Goal: Information Seeking & Learning: Learn about a topic

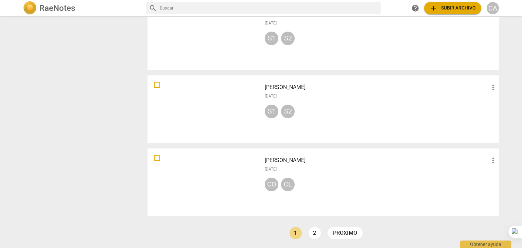
scroll to position [485, 0]
drag, startPoint x: 522, startPoint y: 188, endPoint x: 522, endPoint y: 115, distance: 73.1
click at [518, 115] on div at bounding box center [522, 124] width 0 height 248
click at [211, 196] on div at bounding box center [204, 182] width 109 height 63
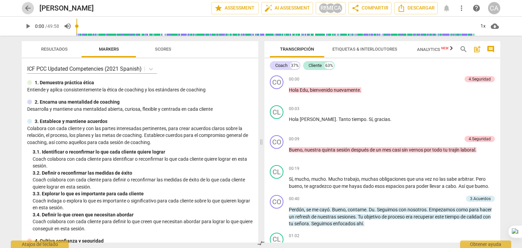
click at [30, 12] on button "arrow_back" at bounding box center [28, 8] width 12 height 12
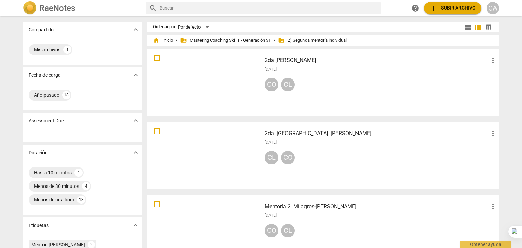
click at [248, 39] on span "folder_shared Mastering Coaching Skills - Generación 31" at bounding box center [225, 40] width 91 height 7
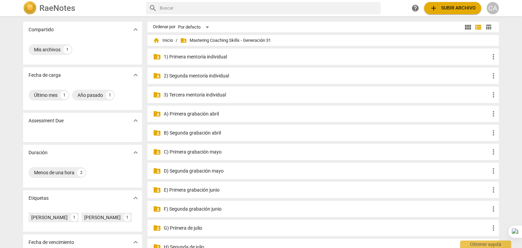
click at [221, 96] on p "3) Tercera mentoría individual" at bounding box center [327, 94] width 326 height 7
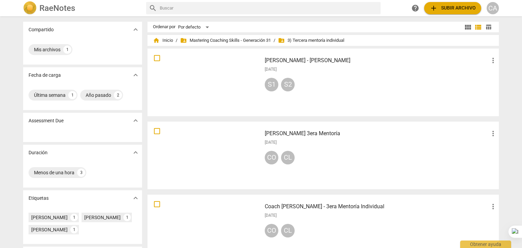
click at [233, 82] on div at bounding box center [204, 82] width 109 height 63
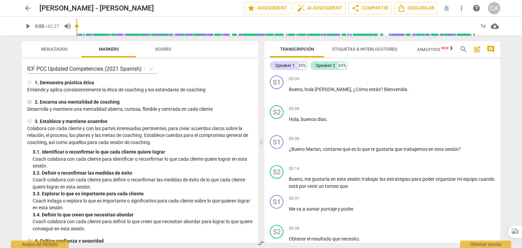
click at [233, 82] on div "1. Demuestra práctica ética" at bounding box center [140, 82] width 226 height 7
drag, startPoint x: 321, startPoint y: 33, endPoint x: 328, endPoint y: 35, distance: 7.8
type input "1602"
click at [328, 35] on input "range" at bounding box center [277, 26] width 396 height 22
drag, startPoint x: 386, startPoint y: 98, endPoint x: 437, endPoint y: 100, distance: 50.4
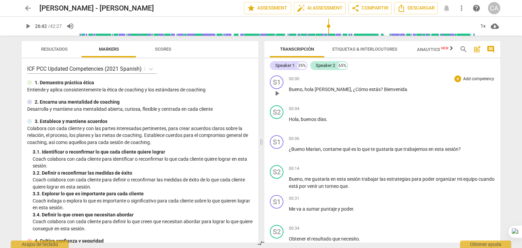
click at [389, 94] on div "00:00 + Add competency keyboard_arrow_right Bueno , hola Mariana , ¿Cómo estás …" at bounding box center [392, 87] width 206 height 24
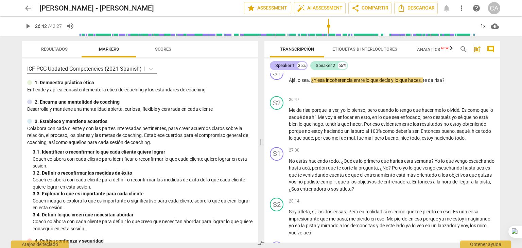
click at [280, 64] on div "Speaker 1" at bounding box center [284, 65] width 19 height 7
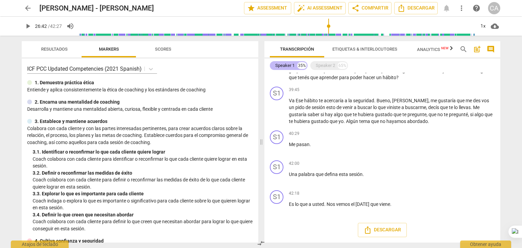
scroll to position [1457, 0]
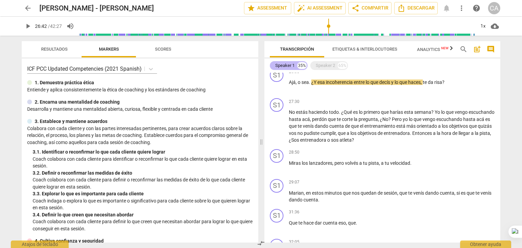
click at [280, 64] on div "Speaker 1" at bounding box center [284, 65] width 19 height 7
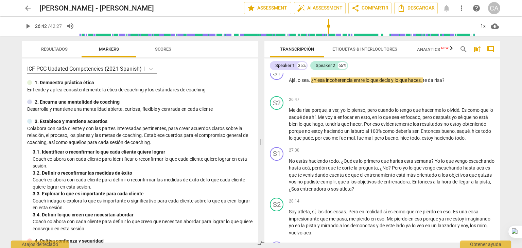
click at [366, 52] on span "Etiquetas & Interlocutores" at bounding box center [364, 49] width 81 height 9
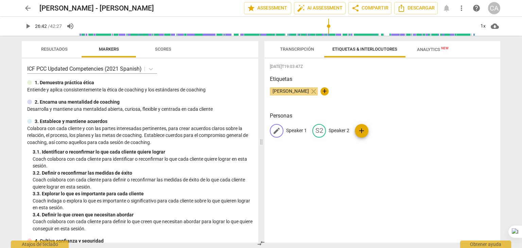
click at [292, 132] on p "Speaker 1" at bounding box center [296, 130] width 21 height 7
type input "Coach"
click at [376, 131] on p "Speaker 2" at bounding box center [383, 130] width 21 height 7
type input "Cliente"
click at [423, 180] on div "2025-08-27T19:03:47Z Etiquetas Cintia Alvado close + Personas CO Coach edit Cli…" at bounding box center [383, 150] width 236 height 184
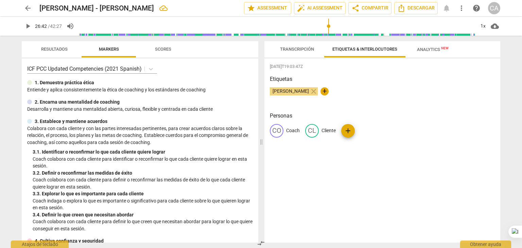
click at [62, 49] on span "Resultados" at bounding box center [54, 49] width 27 height 5
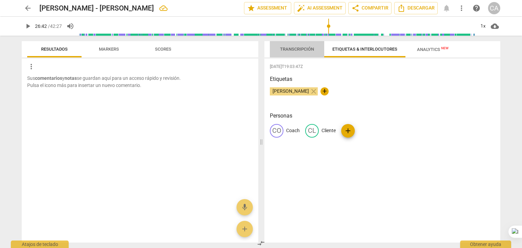
click at [296, 49] on span "Transcripción" at bounding box center [297, 49] width 34 height 5
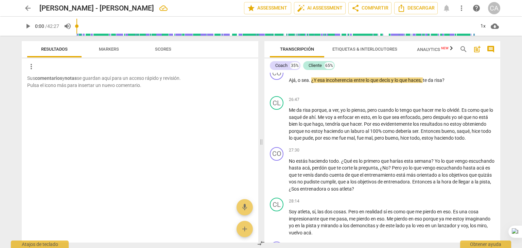
drag, startPoint x: 329, startPoint y: 28, endPoint x: 63, endPoint y: 30, distance: 266.2
click at [77, 30] on input "range" at bounding box center [276, 26] width 399 height 22
click at [27, 28] on span "play_arrow" at bounding box center [28, 26] width 8 height 8
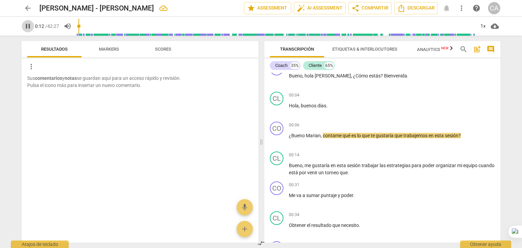
click at [27, 24] on span "pause" at bounding box center [28, 26] width 8 height 8
click at [474, 127] on p "Add competency" at bounding box center [479, 125] width 32 height 6
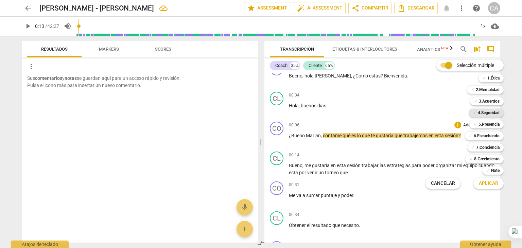
click at [486, 115] on b "4.Seguridad" at bounding box center [489, 113] width 22 height 8
click at [492, 188] on button "Aplicar" at bounding box center [489, 183] width 30 height 12
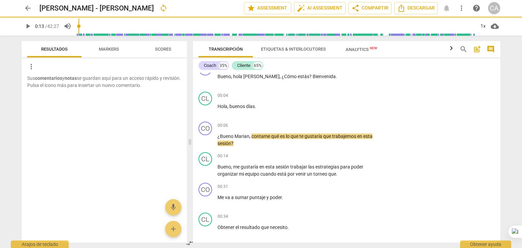
type input "13"
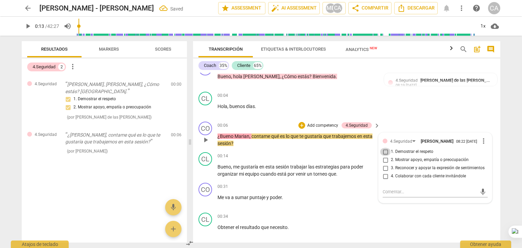
click at [385, 152] on input "1. Demostrar el respeto" at bounding box center [385, 152] width 11 height 8
checkbox input "true"
click at [383, 161] on input "2. Mostrar apoyo, empatía o preocupación" at bounding box center [385, 160] width 11 height 8
checkbox input "true"
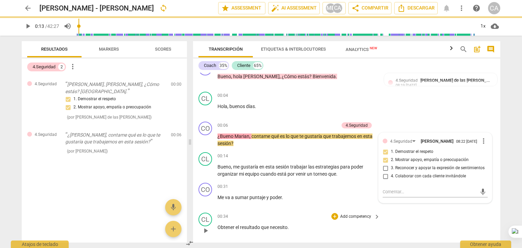
click at [422, 212] on div "CL play_arrow pause 00:34 + Add competency keyboard_arrow_right Obtener el resu…" at bounding box center [346, 225] width 307 height 30
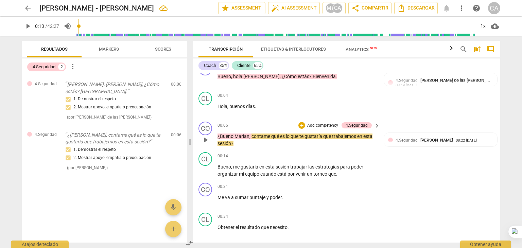
click at [328, 124] on p "Add competency" at bounding box center [323, 126] width 32 height 6
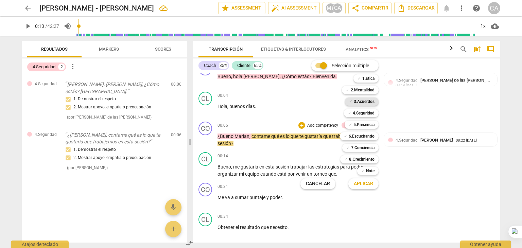
click at [371, 104] on b "3.Acuerdos" at bounding box center [364, 102] width 21 height 8
click at [371, 186] on span "Aplicar" at bounding box center [363, 184] width 19 height 7
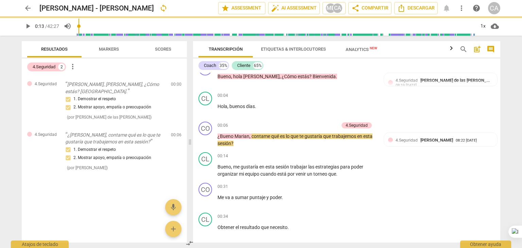
type input "13"
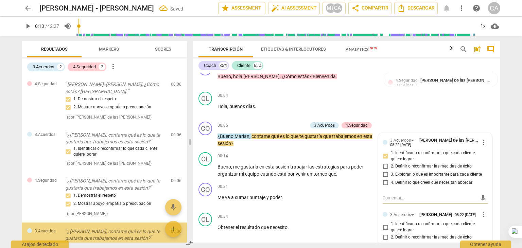
scroll to position [48, 0]
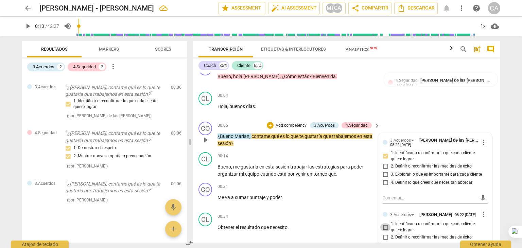
click at [383, 227] on input "1. Identificar o reconfirmar lo que cada cliente quiere lograr" at bounding box center [385, 227] width 11 height 8
checkbox input "true"
click at [426, 109] on div "CL play_arrow pause 00:04 + Add competency keyboard_arrow_right Hola , buenos d…" at bounding box center [346, 104] width 307 height 30
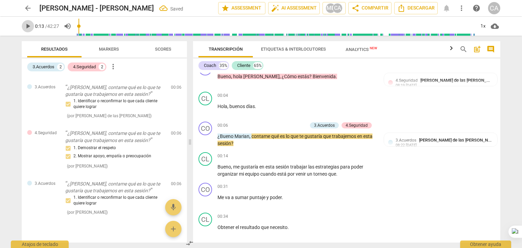
click at [27, 28] on span "play_arrow" at bounding box center [28, 26] width 8 height 8
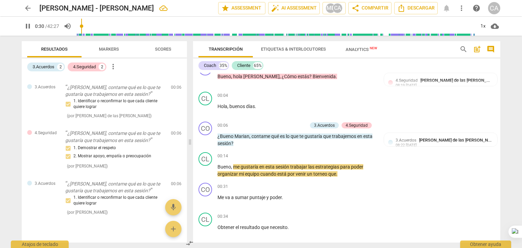
type input "31"
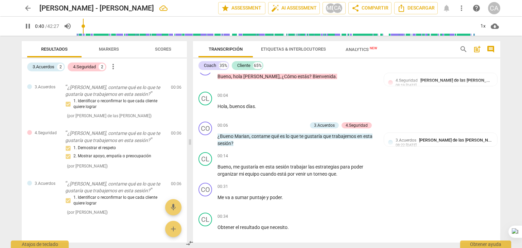
scroll to position [194, 0]
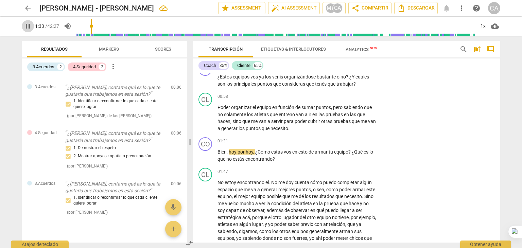
click at [29, 23] on span "pause" at bounding box center [28, 26] width 8 height 8
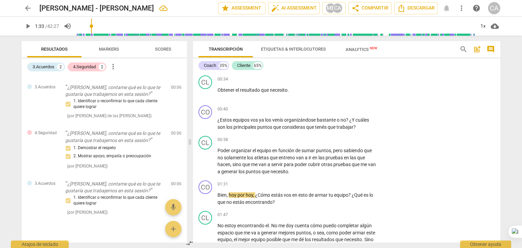
scroll to position [159, 0]
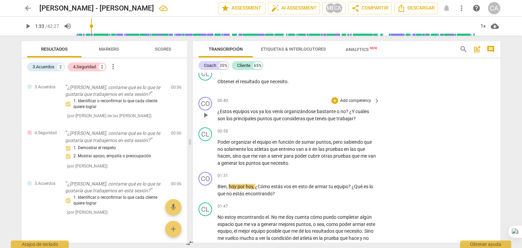
click at [370, 102] on p "Add competency" at bounding box center [356, 101] width 32 height 6
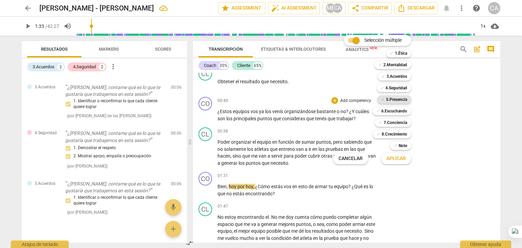
click at [391, 100] on b "5.Presencia" at bounding box center [396, 100] width 21 height 8
click at [393, 158] on span "Aplicar" at bounding box center [396, 158] width 19 height 7
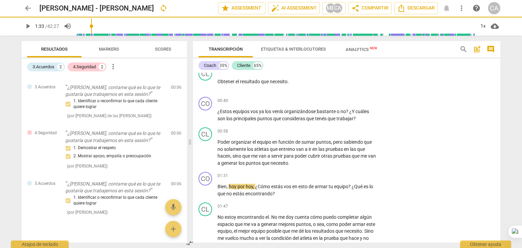
type input "94"
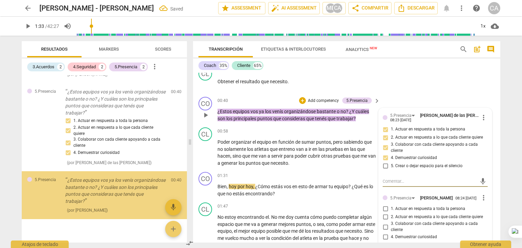
scroll to position [196, 0]
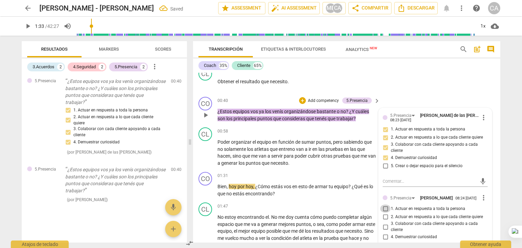
click at [385, 208] on input "1. Actuar en respuesta a toda la persona" at bounding box center [385, 209] width 11 height 8
checkbox input "true"
click at [384, 219] on input "2. Actuar en respuesta a lo que cada cliente quiere" at bounding box center [385, 217] width 11 height 8
checkbox input "true"
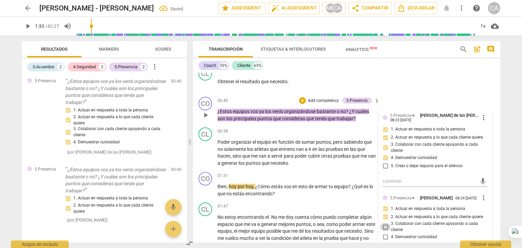
click at [384, 226] on input "3. Colaborar con cada cliente apoyando a cada cliente" at bounding box center [385, 227] width 11 height 8
checkbox input "true"
click at [384, 236] on input "4. Demuestrar curiosidad" at bounding box center [385, 237] width 11 height 8
checkbox input "true"
click at [468, 96] on div "CO play_arrow pause 00:40 + Add competency 5.Presencia keyboard_arrow_right ¿Es…" at bounding box center [346, 109] width 307 height 31
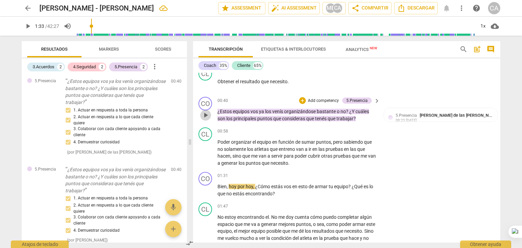
click at [205, 113] on span "play_arrow" at bounding box center [206, 115] width 8 height 8
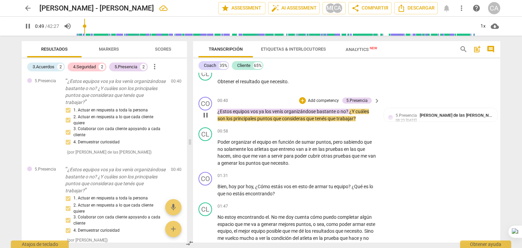
click at [205, 113] on span "pause" at bounding box center [206, 115] width 8 height 8
click at [207, 152] on span "play_arrow" at bounding box center [206, 153] width 8 height 8
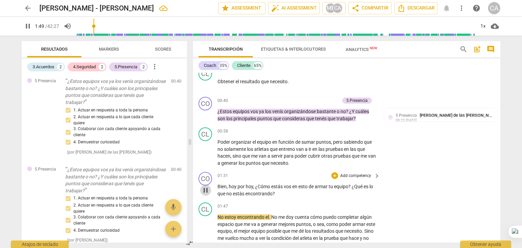
click at [207, 192] on span "pause" at bounding box center [206, 190] width 8 height 8
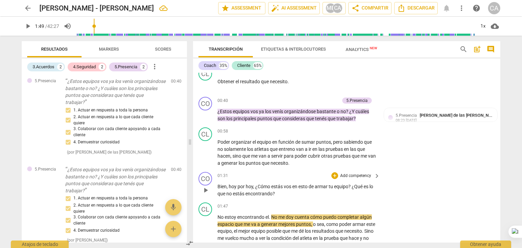
click at [367, 178] on div "+ Add competency" at bounding box center [352, 175] width 40 height 7
click at [367, 174] on p "Add competency" at bounding box center [356, 176] width 32 height 6
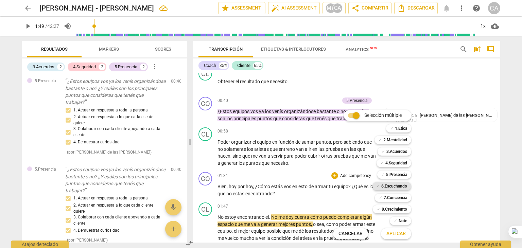
click at [398, 187] on b "6.Escuchando" at bounding box center [394, 186] width 26 height 8
click at [397, 199] on b "7.Conciencia" at bounding box center [395, 198] width 23 height 8
click at [392, 236] on span "Aplicar" at bounding box center [396, 234] width 19 height 7
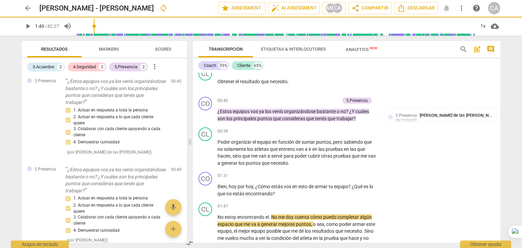
type input "110"
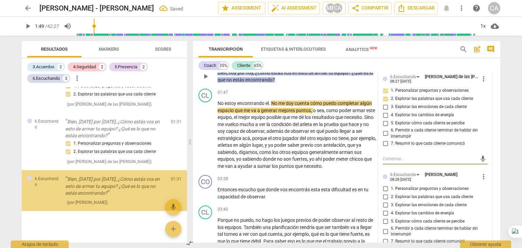
scroll to position [411, 0]
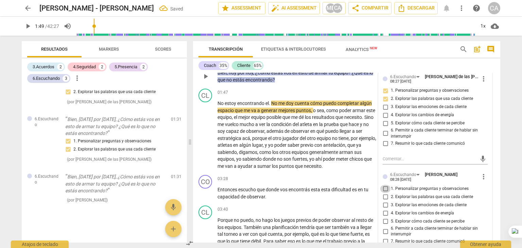
click at [385, 187] on input "1. Personalizar preguntas y observaciones" at bounding box center [385, 189] width 11 height 8
checkbox input "true"
click at [384, 198] on input "2. Explorar las palabras que usa cada cliente" at bounding box center [385, 197] width 11 height 8
checkbox input "true"
click at [384, 205] on input "3. Explorar las emociones de cada cliente" at bounding box center [385, 205] width 11 height 8
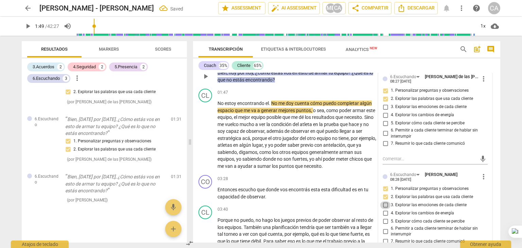
checkbox input "true"
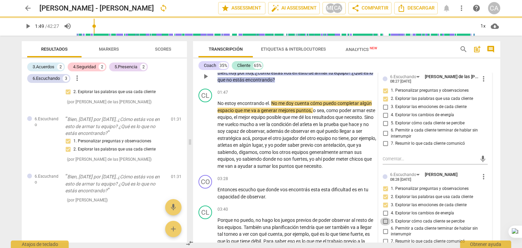
click at [384, 221] on input "5. Explorar cómo cada cliente se percibe" at bounding box center [385, 222] width 11 height 8
checkbox input "true"
click at [348, 164] on p "No estoy encontrando el . No me doy cuenta cómo puedo completar algún espacio q…" at bounding box center [297, 135] width 159 height 70
type input "110"
checkbox input "true"
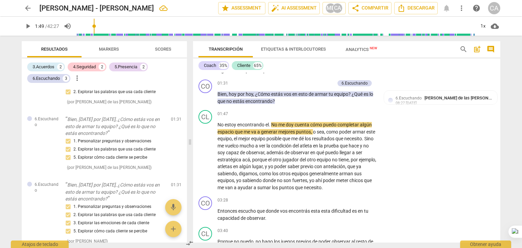
scroll to position [269, 0]
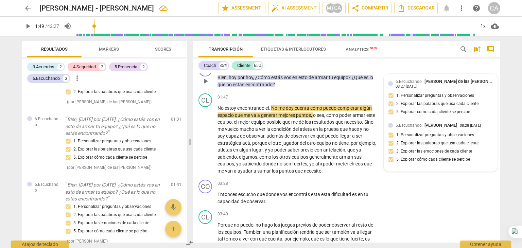
click at [412, 81] on span "6.Escuchando" at bounding box center [409, 81] width 26 height 5
click at [468, 80] on span "[PERSON_NAME] de las [PERSON_NAME]" at bounding box center [464, 81] width 79 height 5
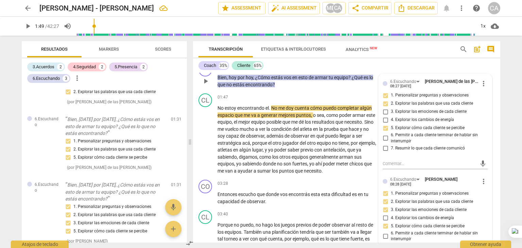
click at [487, 119] on div "6.Escuchando Maria de las Mercedes Colina Chacin 08:27 08-28-2025 more_vert 1. …" at bounding box center [435, 173] width 113 height 199
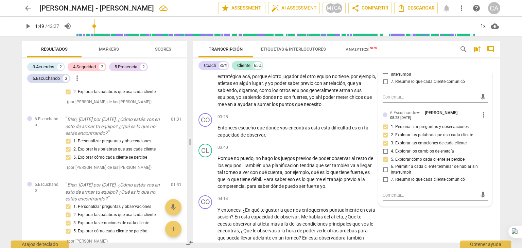
scroll to position [337, 0]
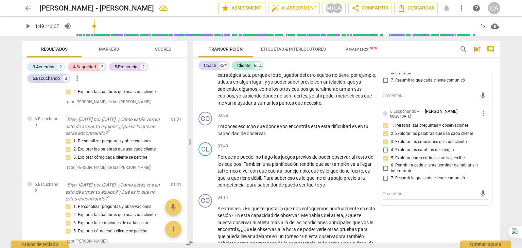
click at [397, 191] on textarea at bounding box center [430, 194] width 94 height 6
type textarea "2"
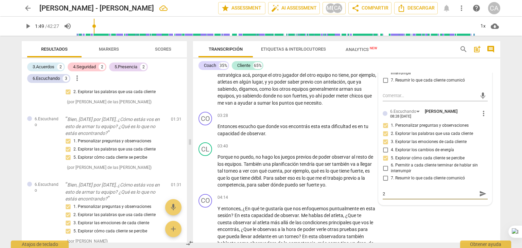
type textarea "2 p"
type textarea "2 pr"
type textarea "2 pre"
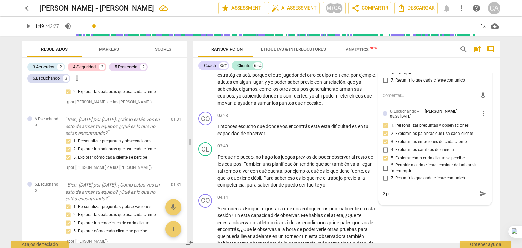
type textarea "2 pre"
type textarea "2 preg"
type textarea "2 pregu"
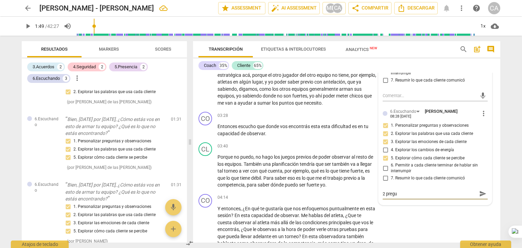
type textarea "2 pregun"
type textarea "2 pregunt"
type textarea "2 pregunta"
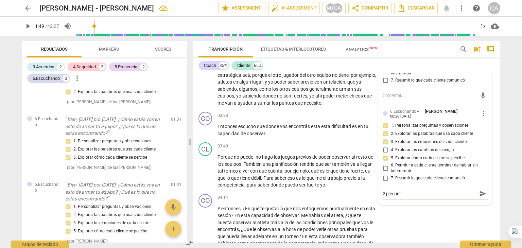
type textarea "2 pregunta"
type textarea "2 preguntas"
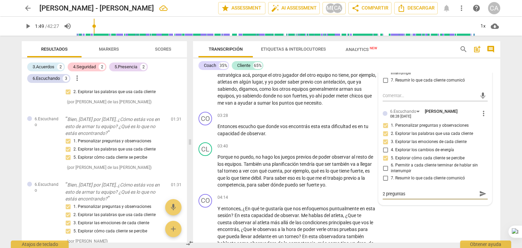
type textarea "2 preguntas e"
type textarea "2 preguntas en"
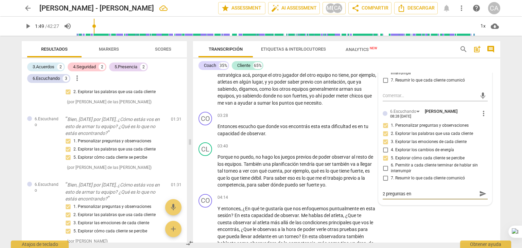
type textarea "2 preguntas en"
type textarea "2 preguntas en l"
type textarea "2 preguntas en la"
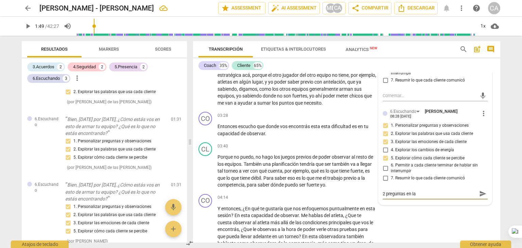
type textarea "2 preguntas en la"
type textarea "2 preguntas en la m"
type textarea "2 preguntas en la mi"
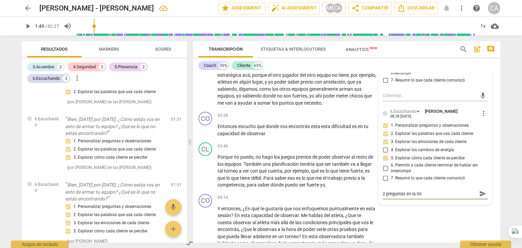
type textarea "2 preguntas en la mis"
type textarea "2 preguntas en la mism"
type textarea "2 preguntas en la misma"
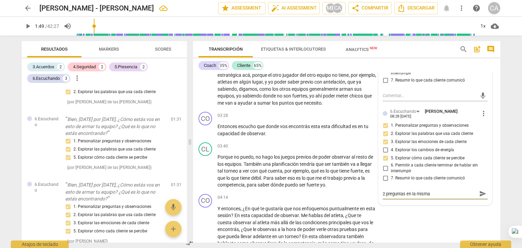
type textarea "2 preguntas en la misma"
type textarea "2 preguntas en la misma i"
type textarea "2 preguntas en la misma in"
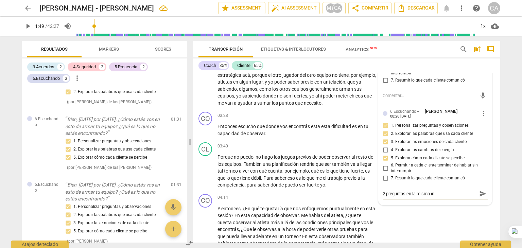
type textarea "2 preguntas en la misma int"
type textarea "2 preguntas en la misma inte"
type textarea "2 preguntas en la misma inter"
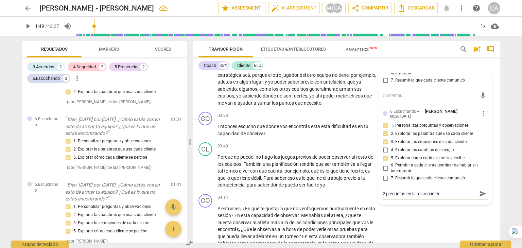
type textarea "2 preguntas en la misma interv"
type textarea "2 preguntas en la misma interve"
type textarea "2 preguntas en la misma interven"
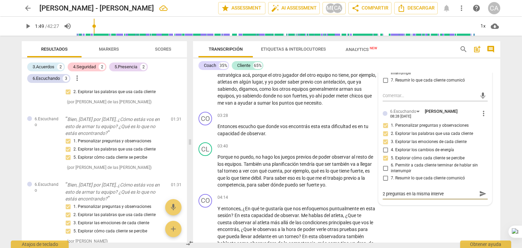
type textarea "2 preguntas en la misma interven"
type textarea "2 preguntas en la misma intervenc"
type textarea "2 preguntas en la misma intervenci"
type textarea "2 preguntas en la misma intervencio"
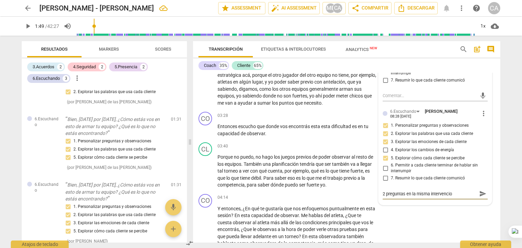
type textarea "2 preguntas en la misma intervencion"
click at [449, 191] on textarea "2 preguntas en la misma intervencion" at bounding box center [430, 194] width 94 height 6
type textarea "2 preguntas en la misma intervencin"
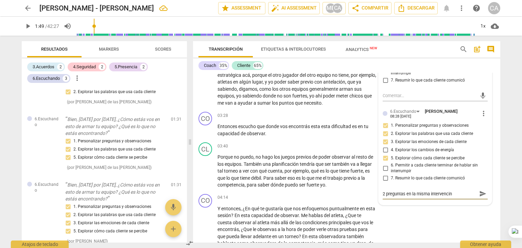
type textarea "2 preguntas en la misma intervención"
click at [480, 194] on span "send" at bounding box center [482, 193] width 7 height 7
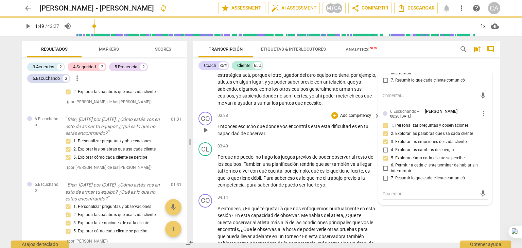
click at [253, 121] on div "03:28 + Add competency keyboard_arrow_right Entonces escucho que donde vos enco…" at bounding box center [299, 124] width 163 height 25
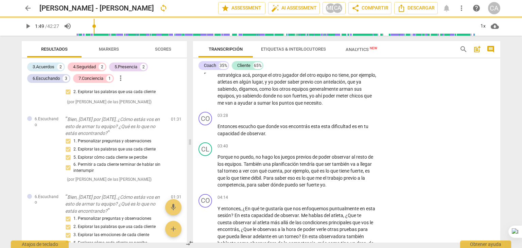
scroll to position [296, 0]
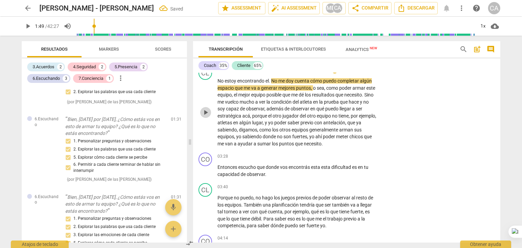
click at [204, 109] on span "play_arrow" at bounding box center [206, 112] width 8 height 8
click at [488, 29] on div "1x" at bounding box center [483, 26] width 13 height 11
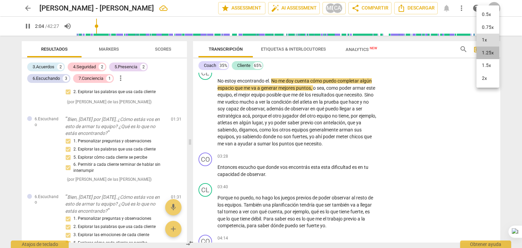
click at [487, 55] on li "1.25x" at bounding box center [488, 53] width 23 height 13
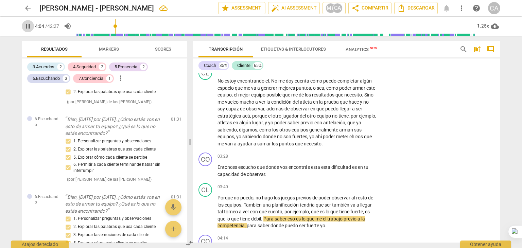
click at [27, 24] on span "pause" at bounding box center [28, 26] width 8 height 8
type input "245"
click at [267, 171] on p "Entonces escucho que donde vos encontrás esta esta dificultad es en tu capacida…" at bounding box center [297, 171] width 159 height 14
click at [352, 168] on span "dificultad" at bounding box center [342, 167] width 21 height 5
click at [417, 150] on div "CO play_arrow pause 03:28 + Add competency keyboard_arrow_right Entonces escuch…" at bounding box center [346, 165] width 307 height 31
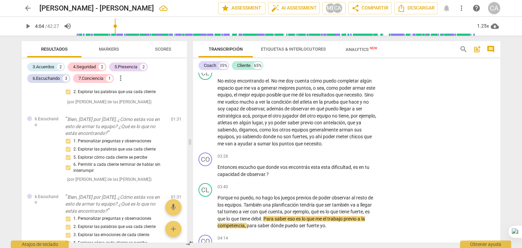
drag, startPoint x: 37, startPoint y: 36, endPoint x: 119, endPoint y: 19, distance: 83.7
click at [119, 19] on div "arrow_back Cintia Alvado - Mariana edit star Assessment auto_fix_high AI Assess…" at bounding box center [261, 124] width 522 height 248
click at [168, 47] on span "Scores" at bounding box center [163, 49] width 16 height 5
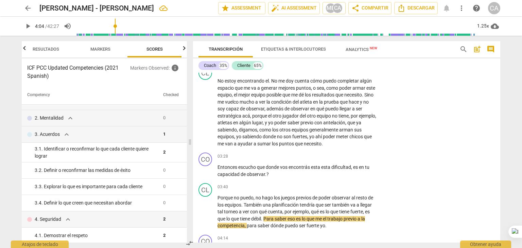
scroll to position [0, 0]
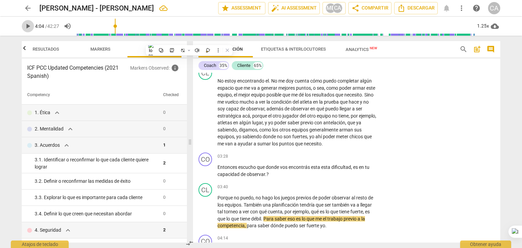
click at [27, 26] on span "play_arrow" at bounding box center [28, 26] width 8 height 8
click at [27, 26] on span "pause" at bounding box center [28, 26] width 8 height 8
click at [204, 171] on span "play_arrow" at bounding box center [206, 171] width 8 height 8
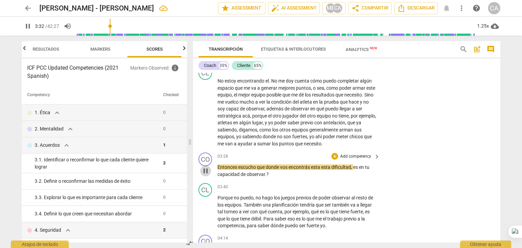
click at [204, 171] on span "pause" at bounding box center [206, 171] width 8 height 8
click at [375, 153] on span "keyboard_arrow_right" at bounding box center [377, 157] width 8 height 8
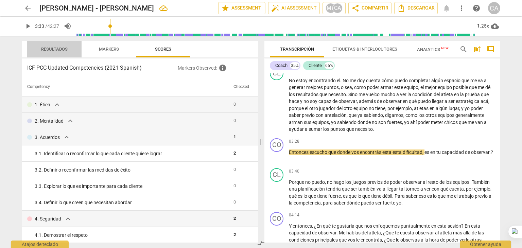
click at [38, 48] on span "Resultados" at bounding box center [54, 49] width 43 height 9
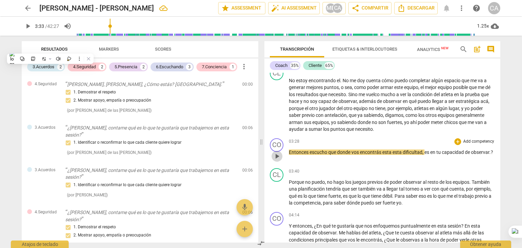
click at [278, 156] on span "play_arrow" at bounding box center [277, 156] width 8 height 8
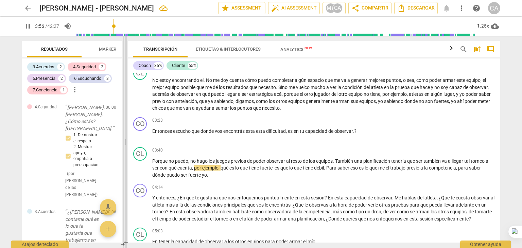
scroll to position [277, 0]
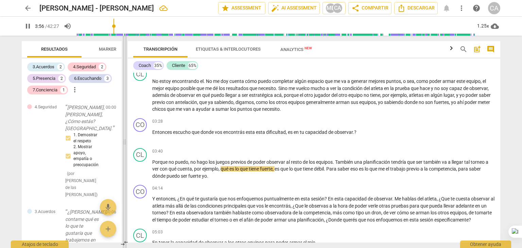
drag, startPoint x: 261, startPoint y: 142, endPoint x: 125, endPoint y: 170, distance: 139.5
click at [125, 170] on span at bounding box center [125, 142] width 4 height 213
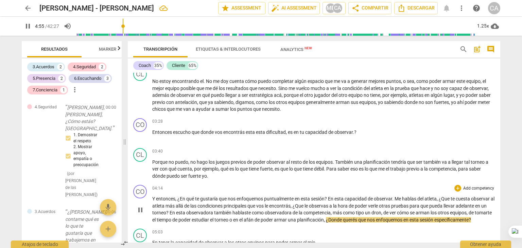
click at [143, 207] on span "pause" at bounding box center [140, 210] width 8 height 8
click at [149, 199] on div "play_arrow pause" at bounding box center [143, 210] width 17 height 23
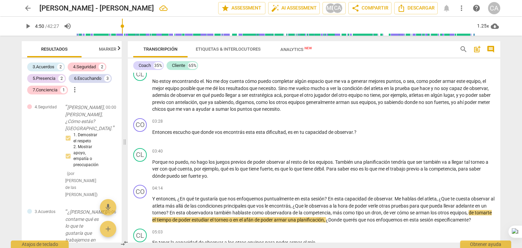
click at [123, 26] on input "range" at bounding box center [276, 26] width 399 height 22
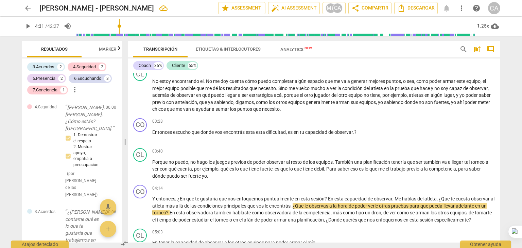
click at [120, 26] on input "range" at bounding box center [276, 26] width 399 height 22
click at [119, 26] on input "range" at bounding box center [276, 26] width 399 height 22
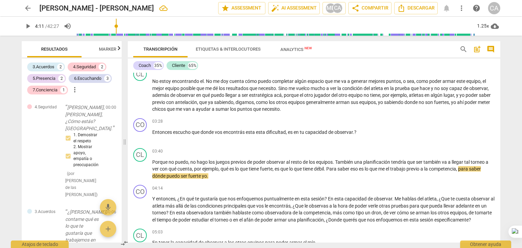
click at [117, 26] on input "range" at bounding box center [276, 26] width 399 height 22
click at [183, 196] on span "¿En" at bounding box center [181, 198] width 9 height 5
click at [141, 207] on span "play_arrow" at bounding box center [140, 210] width 8 height 8
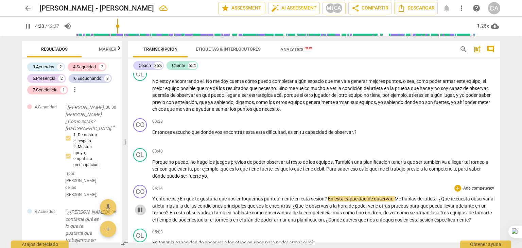
click at [141, 207] on span "pause" at bounding box center [140, 210] width 8 height 8
click at [141, 213] on span "play_arrow" at bounding box center [140, 210] width 8 height 8
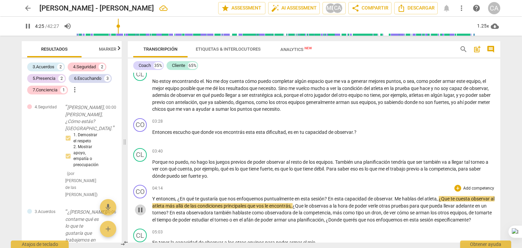
click at [141, 213] on span "pause" at bounding box center [140, 210] width 8 height 8
type input "266"
click at [447, 199] on span "¿Que" at bounding box center [445, 198] width 12 height 5
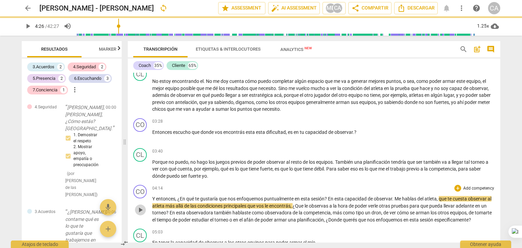
click at [141, 208] on span "play_arrow" at bounding box center [140, 210] width 8 height 8
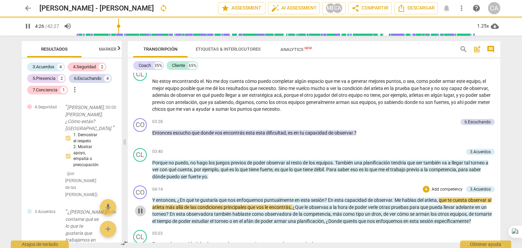
click at [141, 208] on span "pause" at bounding box center [140, 211] width 8 height 8
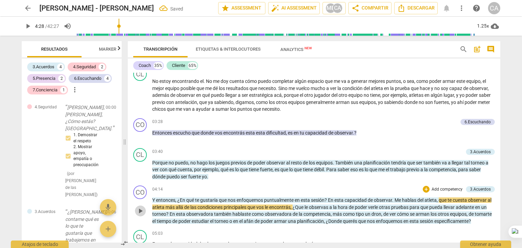
click at [141, 208] on span "play_arrow" at bounding box center [140, 211] width 8 height 8
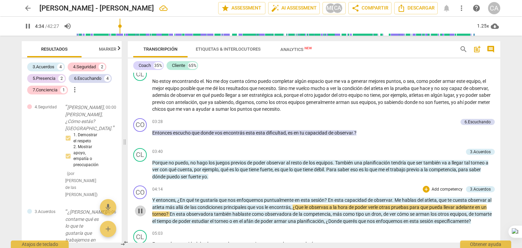
click at [141, 208] on span "pause" at bounding box center [140, 211] width 8 height 8
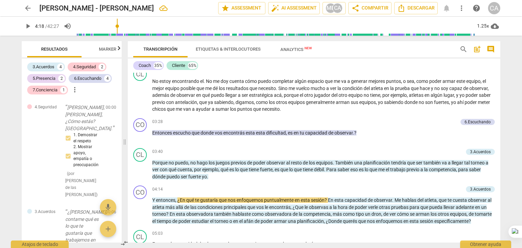
type input "258"
click at [118, 28] on input "range" at bounding box center [276, 26] width 399 height 22
click at [302, 205] on span "¿Que" at bounding box center [299, 207] width 12 height 5
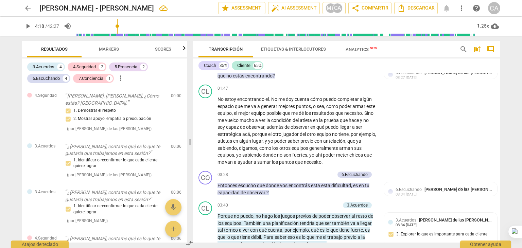
scroll to position [438, 0]
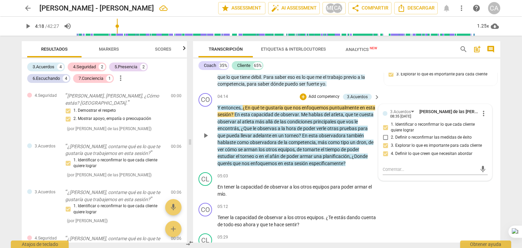
click at [249, 127] on span "¿Que" at bounding box center [247, 128] width 12 height 5
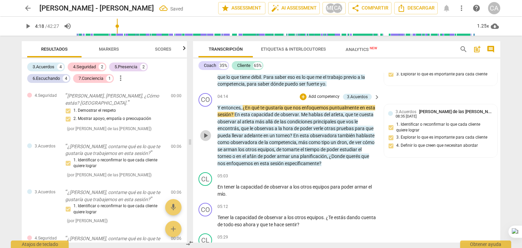
click at [205, 132] on span "play_arrow" at bounding box center [206, 136] width 8 height 8
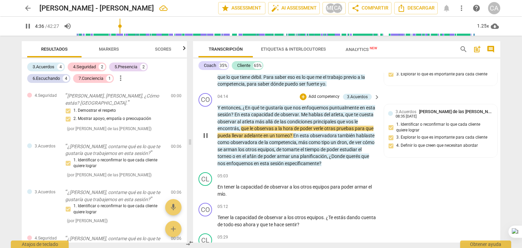
click at [293, 134] on span "?" at bounding box center [291, 135] width 3 height 5
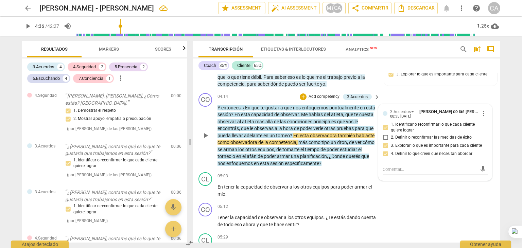
click at [293, 134] on span "?" at bounding box center [291, 135] width 3 height 5
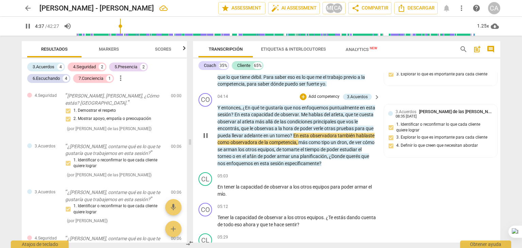
type input "278"
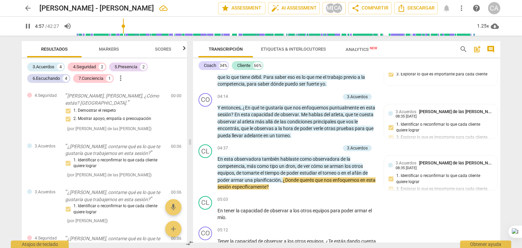
click at [25, 25] on span "pause" at bounding box center [28, 26] width 8 height 8
type input "298"
click at [219, 158] on span "En" at bounding box center [221, 158] width 6 height 5
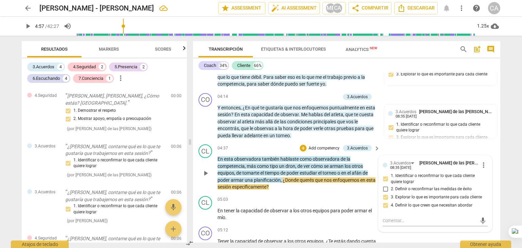
click at [219, 158] on span "En" at bounding box center [221, 158] width 6 height 5
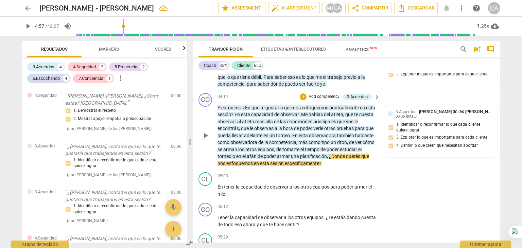
click at [299, 134] on span "En" at bounding box center [295, 135] width 6 height 5
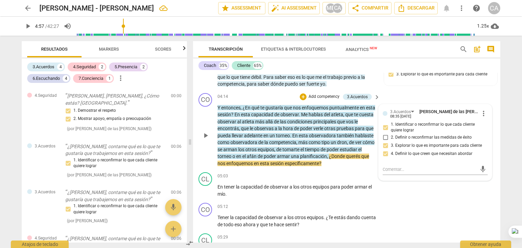
click at [299, 134] on span "En" at bounding box center [295, 135] width 6 height 5
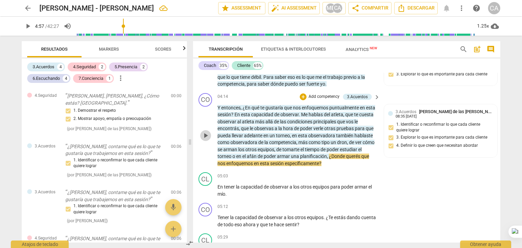
click at [205, 137] on span "play_arrow" at bounding box center [206, 136] width 8 height 8
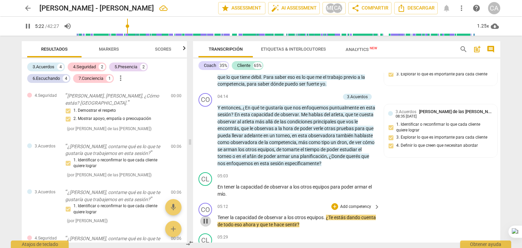
click at [204, 221] on span "pause" at bounding box center [206, 221] width 8 height 8
click at [204, 221] on span "play_arrow" at bounding box center [206, 221] width 8 height 8
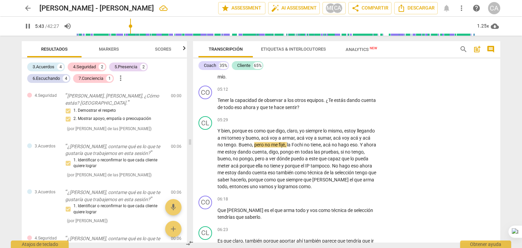
scroll to position [563, 0]
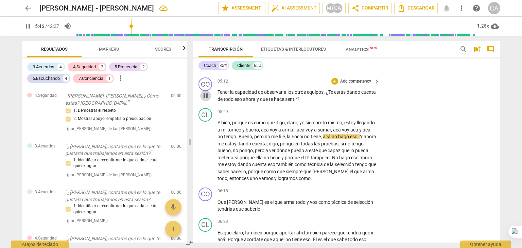
click at [207, 94] on span "pause" at bounding box center [206, 96] width 8 height 8
click at [207, 94] on span "play_arrow" at bounding box center [206, 96] width 8 height 8
click at [207, 94] on span "pause" at bounding box center [206, 96] width 8 height 8
click at [207, 94] on span "play_arrow" at bounding box center [206, 96] width 8 height 8
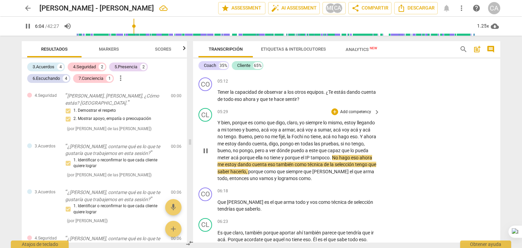
click at [311, 157] on span "IP" at bounding box center [307, 157] width 5 height 5
type input "365"
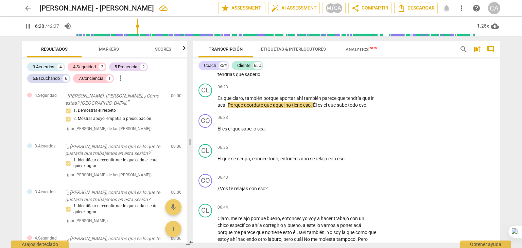
scroll to position [706, 0]
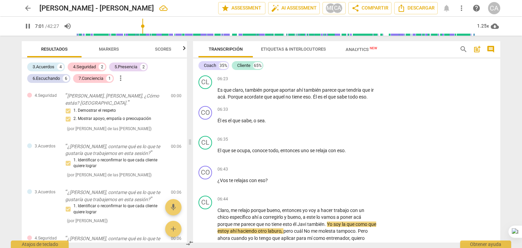
click at [501, 102] on div "Transcripción Etiquetas & Interlocutores Analytics New search post_add comment …" at bounding box center [348, 142] width 316 height 213
drag, startPoint x: 498, startPoint y: 98, endPoint x: 498, endPoint y: 102, distance: 3.8
click at [498, 102] on div "CO play_arrow pause 00:00 + Add competency 4.Seguridad keyboard_arrow_right Bue…" at bounding box center [346, 158] width 307 height 170
drag, startPoint x: 497, startPoint y: 98, endPoint x: 499, endPoint y: 107, distance: 9.4
click at [499, 107] on div "CO play_arrow pause 00:00 + Add competency 4.Seguridad keyboard_arrow_right Bue…" at bounding box center [346, 158] width 307 height 170
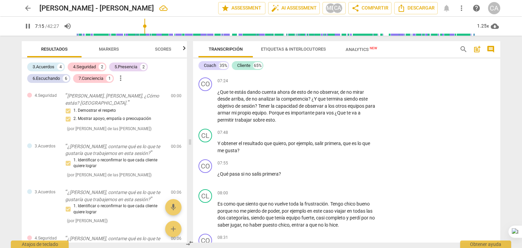
scroll to position [858, 0]
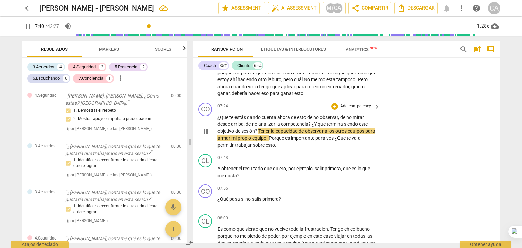
click at [220, 116] on span "¿Que" at bounding box center [224, 117] width 12 height 5
type input "461"
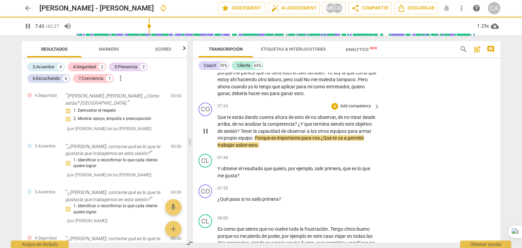
click at [304, 122] on span "¿Y" at bounding box center [301, 123] width 6 height 5
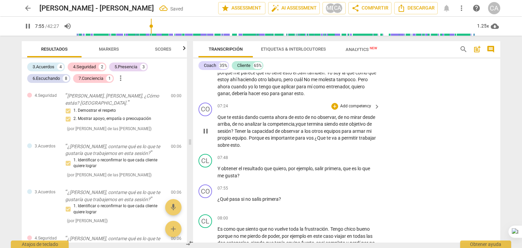
click at [235, 130] on span "?" at bounding box center [232, 131] width 3 height 5
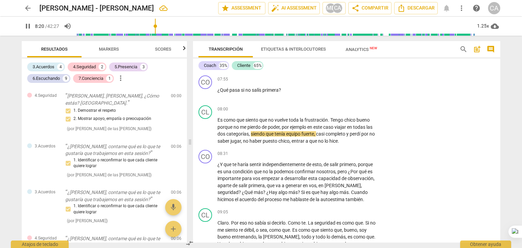
scroll to position [975, 0]
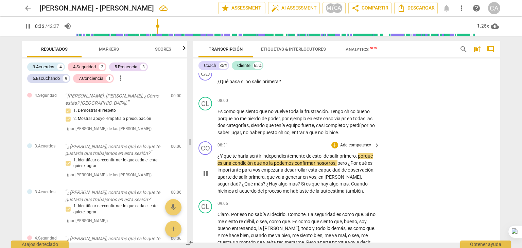
click at [219, 155] on span "¿Y" at bounding box center [221, 155] width 6 height 5
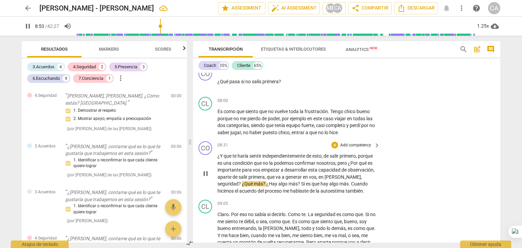
click at [203, 172] on span "pause" at bounding box center [206, 174] width 8 height 8
type input "534"
click at [361, 176] on span "," at bounding box center [361, 176] width 1 height 5
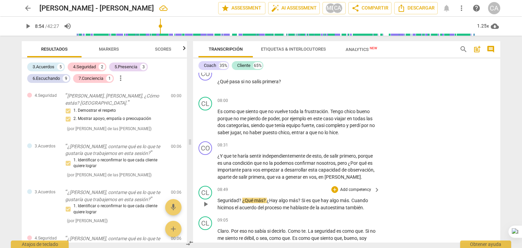
click at [241, 199] on span "?" at bounding box center [240, 200] width 3 height 5
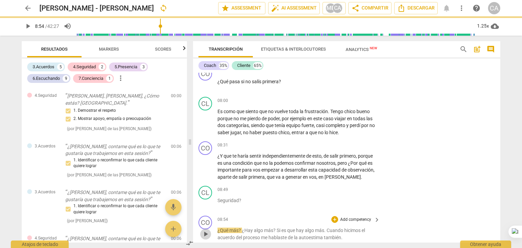
click at [206, 231] on span "play_arrow" at bounding box center [206, 234] width 8 height 8
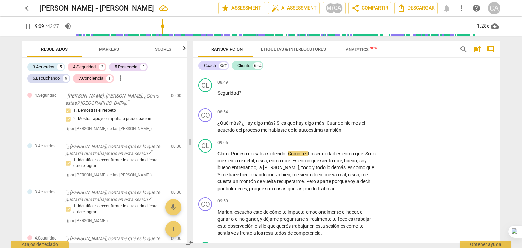
scroll to position [1084, 0]
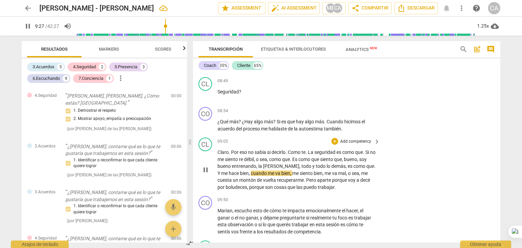
click at [263, 164] on span "la" at bounding box center [260, 166] width 5 height 5
type input "568"
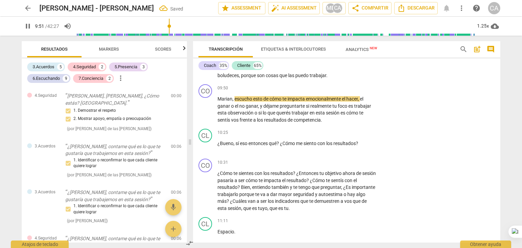
scroll to position [1213, 0]
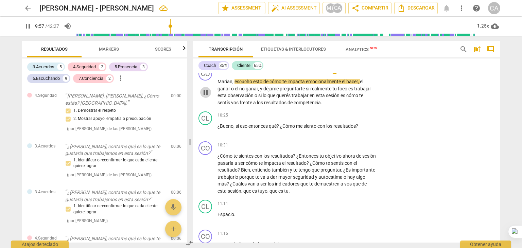
click at [205, 88] on span "pause" at bounding box center [206, 92] width 8 height 8
click at [204, 90] on span "play_arrow" at bounding box center [206, 92] width 8 height 8
click at [205, 90] on span "pause" at bounding box center [206, 92] width 8 height 8
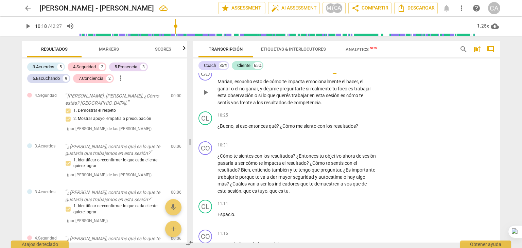
type input "619"
click at [322, 101] on span "." at bounding box center [321, 102] width 1 height 5
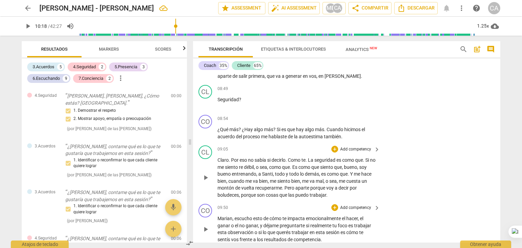
scroll to position [1179, 0]
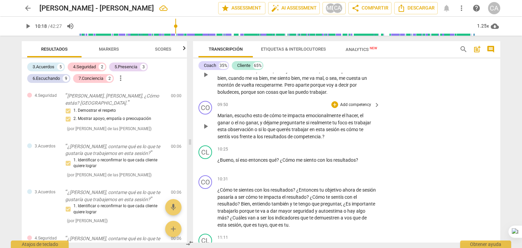
click at [323, 135] on span ".?" at bounding box center [323, 136] width 4 height 5
click at [264, 128] on span "lo" at bounding box center [265, 129] width 5 height 5
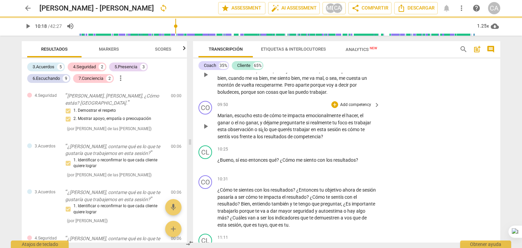
click at [264, 128] on span "si ¿" at bounding box center [261, 129] width 6 height 5
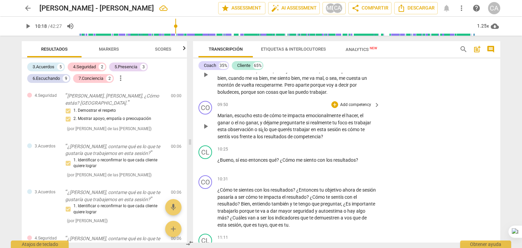
click at [266, 127] on span "lo" at bounding box center [266, 129] width 5 height 5
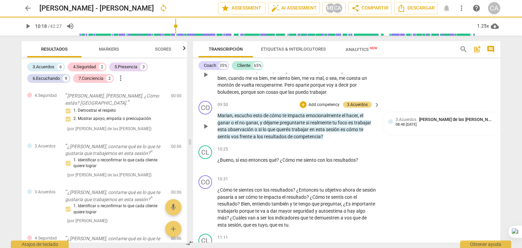
type input "619"
click at [310, 120] on span "si" at bounding box center [308, 122] width 4 height 5
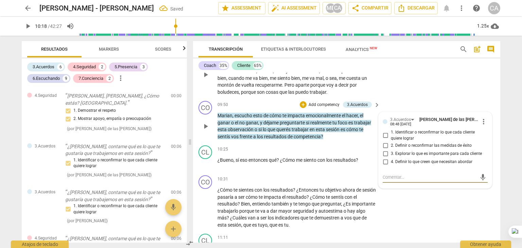
type textarea "¿"
type textarea "¿¿"
click at [310, 120] on span "si" at bounding box center [308, 122] width 4 height 5
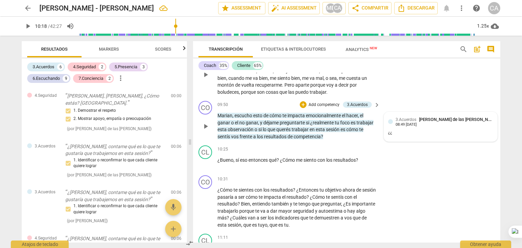
click at [388, 133] on div "¿¿" at bounding box center [440, 133] width 105 height 6
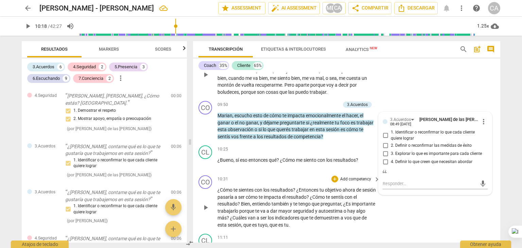
click at [392, 210] on div "CO play_arrow pause 10:31 + Add competency keyboard_arrow_right ¿Cómo te siente…" at bounding box center [346, 202] width 307 height 58
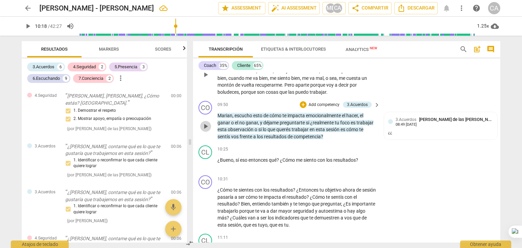
click at [205, 122] on span "play_arrow" at bounding box center [206, 126] width 8 height 8
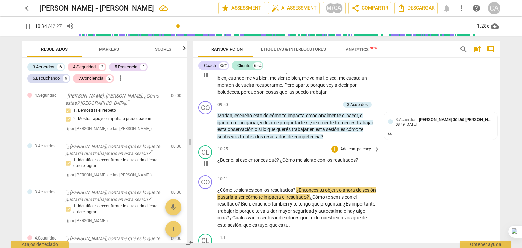
click at [205, 159] on span "pause" at bounding box center [206, 163] width 8 height 8
type input "635"
click at [234, 160] on span "," at bounding box center [235, 159] width 2 height 5
click at [241, 157] on span "eso" at bounding box center [244, 159] width 9 height 5
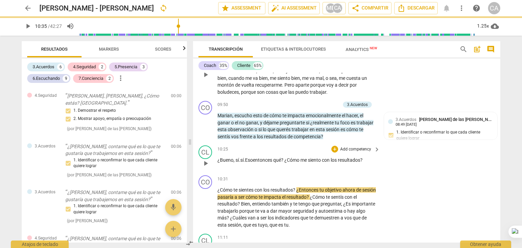
type input "635"
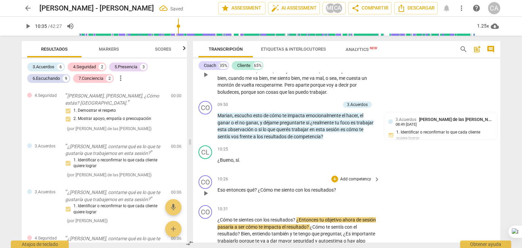
click at [223, 187] on span "Eso" at bounding box center [222, 189] width 9 height 5
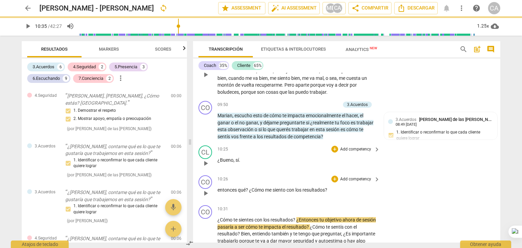
click at [242, 157] on p "¿Bueno , sí ." at bounding box center [297, 160] width 159 height 7
click at [221, 189] on span "entonces" at bounding box center [228, 189] width 20 height 5
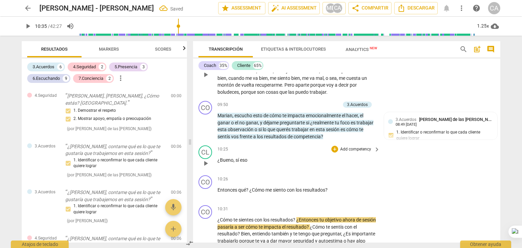
drag, startPoint x: 223, startPoint y: 165, endPoint x: 204, endPoint y: 163, distance: 19.2
click at [204, 163] on div "CL play_arrow pause 10:25 + Add competency keyboard_arrow_right ¿Bueno , sí eso" at bounding box center [346, 158] width 307 height 30
click at [204, 163] on span "play_arrow" at bounding box center [206, 163] width 8 height 8
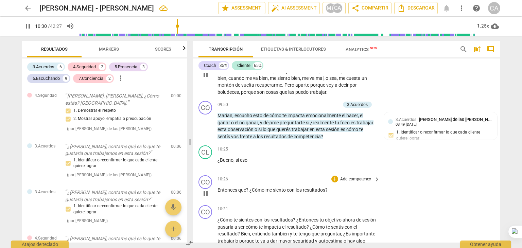
click at [250, 189] on span "¿Cómo" at bounding box center [258, 189] width 16 height 5
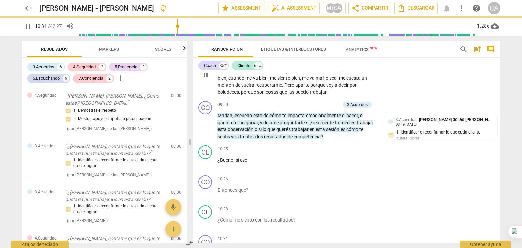
scroll to position [1350, 0]
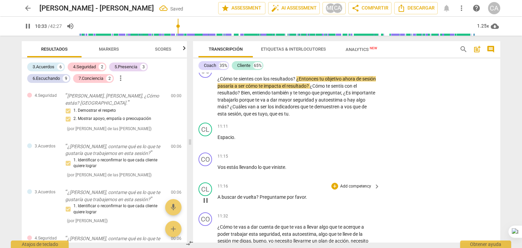
click at [204, 197] on span "pause" at bounding box center [206, 201] width 8 height 8
type input "634"
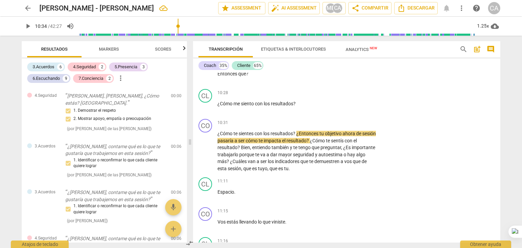
scroll to position [1278, 0]
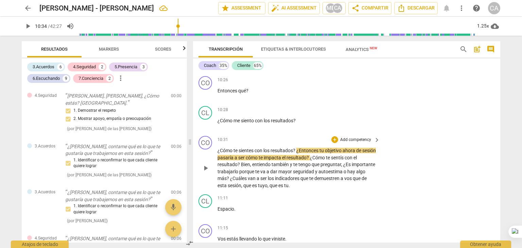
click at [219, 148] on span "¿Cómo" at bounding box center [226, 150] width 16 height 5
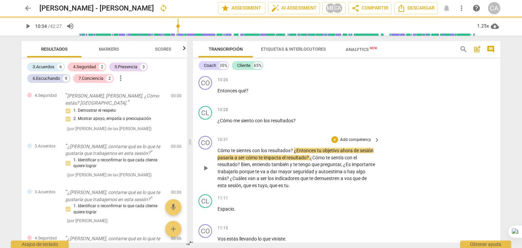
click at [294, 148] on span "?" at bounding box center [292, 150] width 3 height 5
click at [204, 164] on span "play_arrow" at bounding box center [206, 168] width 8 height 8
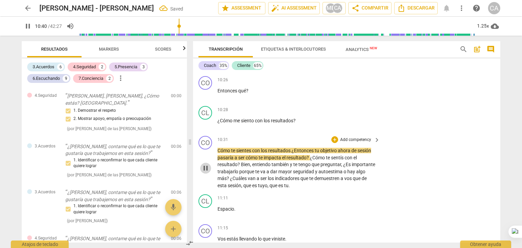
click at [206, 164] on span "pause" at bounding box center [206, 168] width 8 height 8
type input "640"
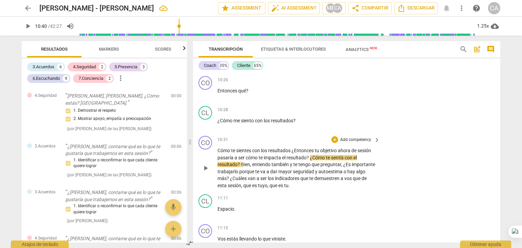
click at [295, 148] on span "¿Entonces" at bounding box center [303, 150] width 23 height 5
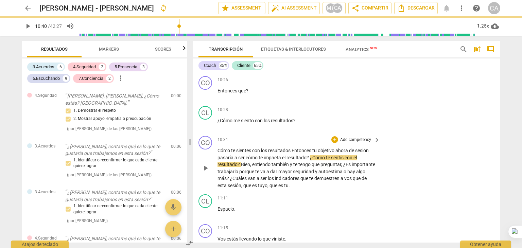
click at [222, 148] on span "Cómo" at bounding box center [225, 150] width 14 height 5
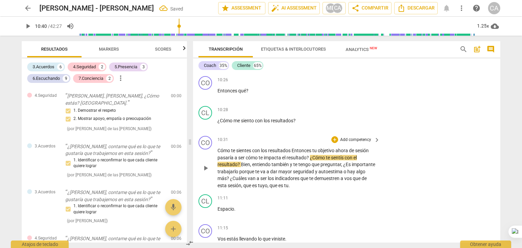
click at [220, 148] on span "Cómo" at bounding box center [225, 150] width 14 height 5
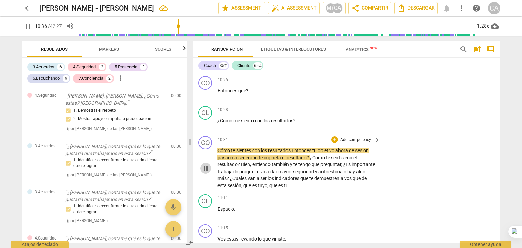
click at [206, 164] on span "pause" at bounding box center [206, 168] width 8 height 8
click at [206, 164] on span "play_arrow" at bounding box center [206, 168] width 8 height 8
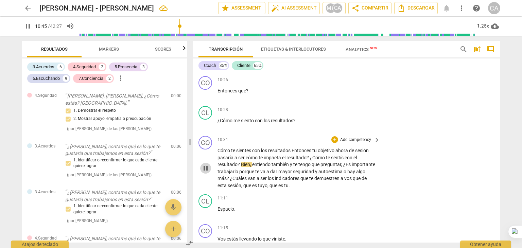
click at [206, 165] on span "pause" at bounding box center [206, 168] width 8 height 8
type input "646"
click at [310, 155] on span "?" at bounding box center [308, 157] width 3 height 5
click at [313, 155] on span "¿Cómo" at bounding box center [315, 157] width 15 height 5
click at [223, 148] on span "Cómo" at bounding box center [225, 150] width 14 height 5
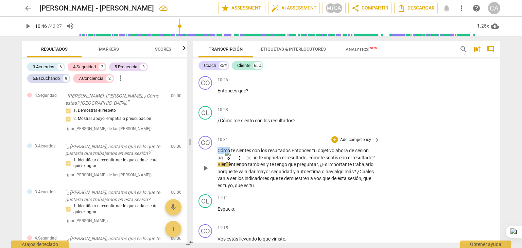
click at [223, 148] on span "Cómo" at bounding box center [225, 150] width 14 height 5
click at [204, 164] on span "pause" at bounding box center [206, 168] width 8 height 8
click at [228, 148] on span "Cómo" at bounding box center [225, 150] width 14 height 5
click at [203, 165] on span "pause" at bounding box center [206, 168] width 8 height 8
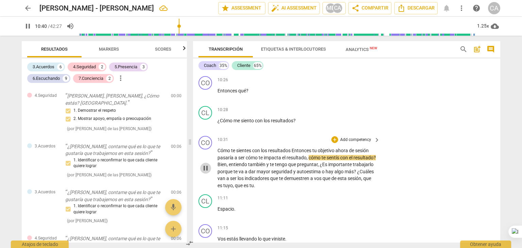
type input "641"
click at [292, 148] on span "resultados" at bounding box center [279, 150] width 23 height 5
click at [207, 164] on span "play_arrow" at bounding box center [206, 168] width 8 height 8
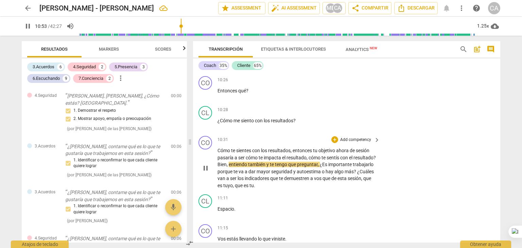
click at [207, 164] on span "pause" at bounding box center [206, 168] width 8 height 8
click at [207, 164] on span "play_arrow" at bounding box center [206, 168] width 8 height 8
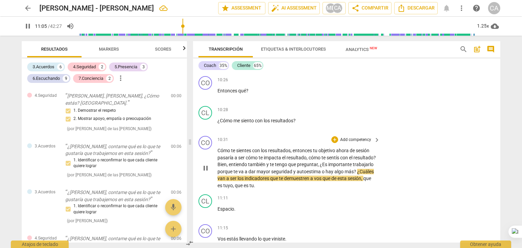
click at [206, 164] on span "pause" at bounding box center [206, 168] width 8 height 8
type input "666"
click at [357, 174] on span "¿Cuáles" at bounding box center [365, 171] width 17 height 5
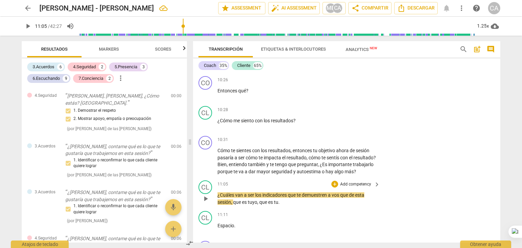
click at [215, 199] on div "play_arrow pause" at bounding box center [208, 199] width 17 height 10
click at [218, 198] on span "¿Cuáles" at bounding box center [227, 194] width 18 height 5
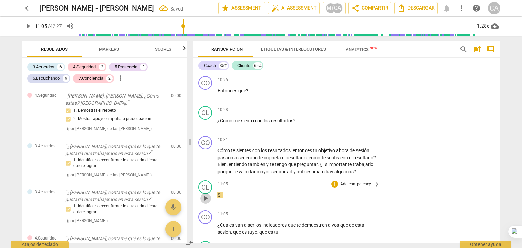
click at [206, 203] on span "play_arrow" at bounding box center [206, 198] width 8 height 8
click at [206, 200] on span "pause" at bounding box center [206, 198] width 8 height 8
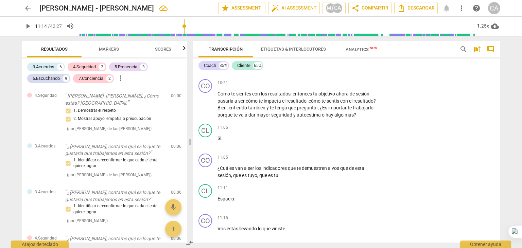
scroll to position [1361, 0]
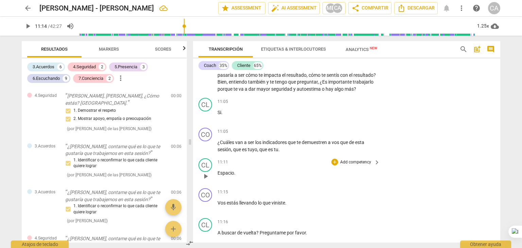
click at [218, 176] on span "Espacio" at bounding box center [226, 172] width 17 height 5
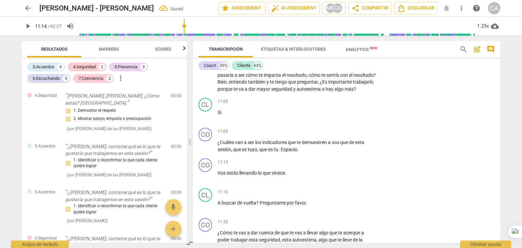
click at [218, 176] on span "Vos" at bounding box center [222, 172] width 9 height 5
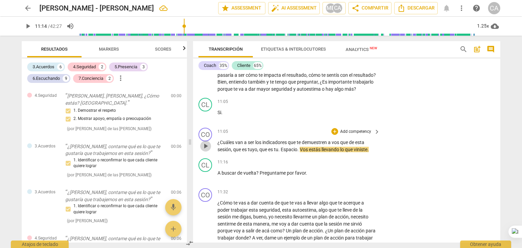
click at [206, 149] on span "play_arrow" at bounding box center [206, 146] width 8 height 8
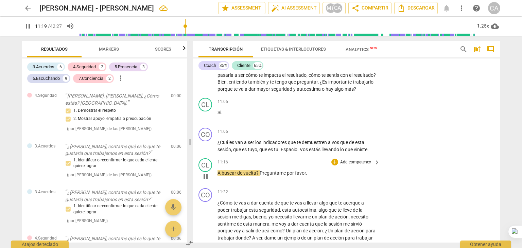
click at [263, 177] on p "A buscar de vuelta ? Preguntame por favor ." at bounding box center [297, 173] width 159 height 7
click at [261, 176] on span "Preguntame" at bounding box center [273, 172] width 27 height 5
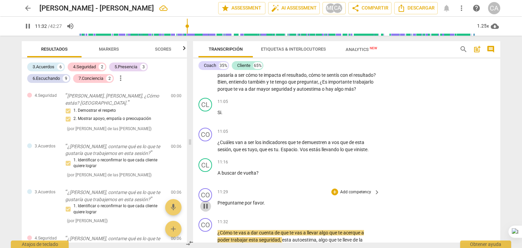
click at [207, 210] on span "pause" at bounding box center [206, 206] width 8 height 8
type input "693"
click at [218, 206] on span "Preguntame" at bounding box center [231, 202] width 27 height 5
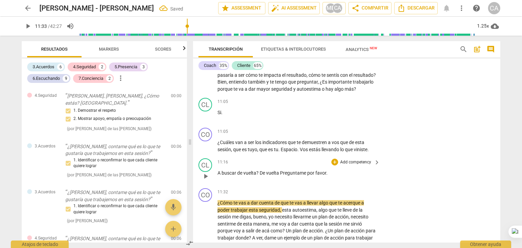
click at [266, 176] on span "De" at bounding box center [263, 172] width 6 height 5
click at [284, 175] on span "Preguntame" at bounding box center [293, 172] width 27 height 5
click at [205, 149] on span "play_arrow" at bounding box center [206, 146] width 8 height 8
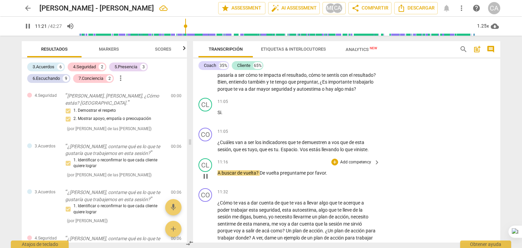
click at [217, 177] on div "play_arrow pause" at bounding box center [208, 176] width 17 height 9
click at [218, 176] on span "A" at bounding box center [220, 172] width 4 height 5
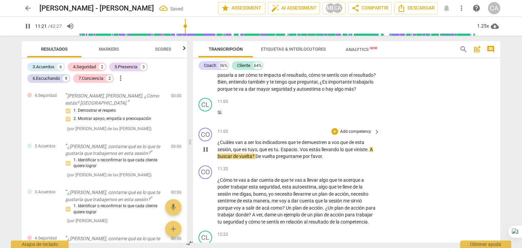
click at [256, 158] on span "?" at bounding box center [253, 156] width 3 height 5
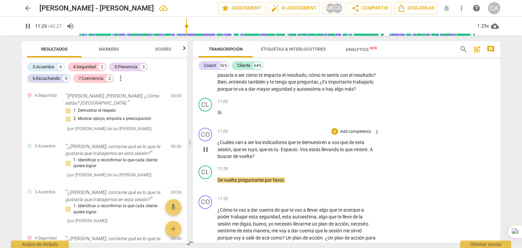
click at [259, 159] on p "¿Cuáles van a ser los indicadores que te demuestren a vos que de esta sesión , …" at bounding box center [297, 149] width 159 height 21
type input "690"
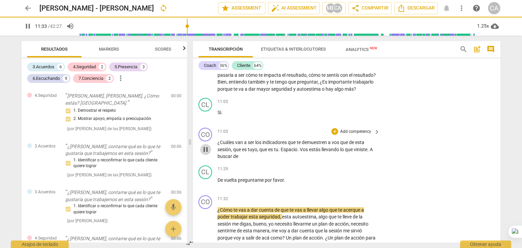
click at [203, 154] on span "pause" at bounding box center [206, 150] width 8 height 8
type input "694"
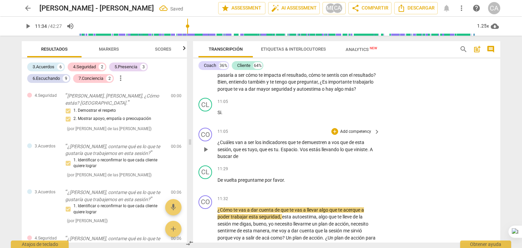
click at [243, 160] on p "¿Cuáles van a ser los indicadores que te demuestren a vos que de esta sesión , …" at bounding box center [297, 149] width 159 height 21
click at [286, 152] on span "Espacio" at bounding box center [289, 149] width 17 height 5
click at [370, 152] on span ". a buscar?" at bounding box center [294, 153] width 152 height 13
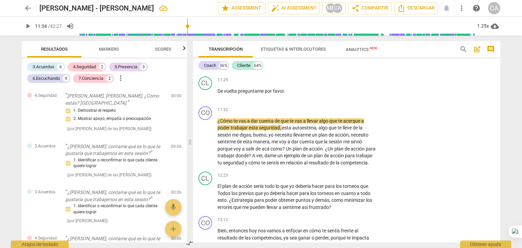
scroll to position [1468, 0]
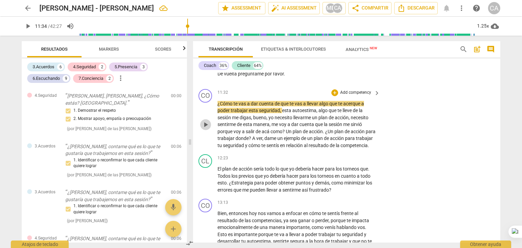
click at [204, 129] on span "play_arrow" at bounding box center [206, 125] width 8 height 8
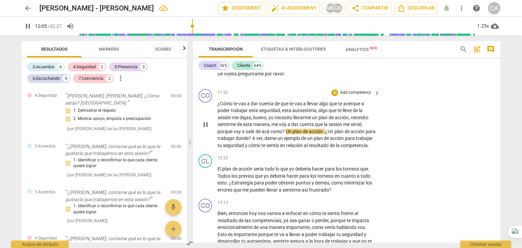
click at [204, 129] on span "pause" at bounding box center [206, 125] width 8 height 8
click at [287, 134] on span "Un" at bounding box center [289, 131] width 7 height 5
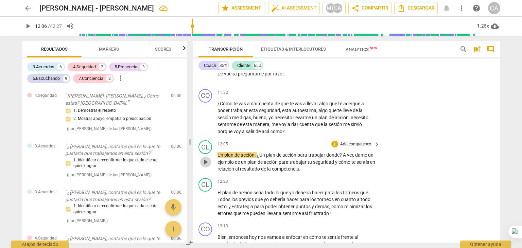
click at [203, 166] on span "play_arrow" at bounding box center [206, 162] width 8 height 8
click at [203, 166] on span "pause" at bounding box center [206, 162] width 8 height 8
type input "729"
click at [257, 158] on span "." at bounding box center [256, 154] width 2 height 5
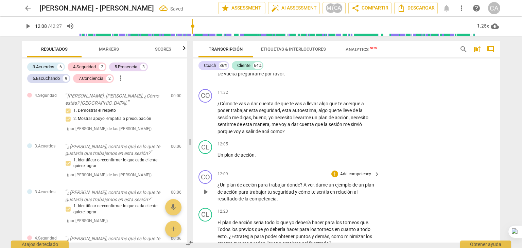
click at [219, 188] on span "¿Un" at bounding box center [222, 184] width 9 height 5
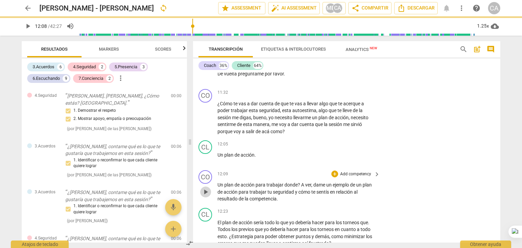
click at [205, 196] on span "play_arrow" at bounding box center [206, 192] width 8 height 8
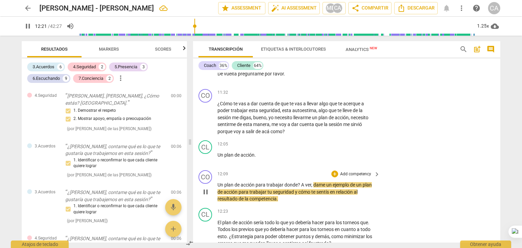
click at [280, 201] on p "Un plan de acción para trabajar donde ? A ver , dame un ejemplo de un plan de a…" at bounding box center [297, 192] width 159 height 21
type input "743"
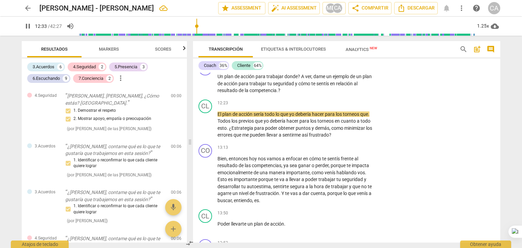
scroll to position [1567, 0]
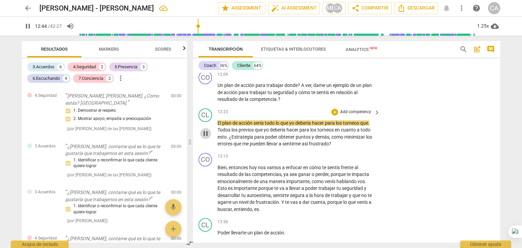
click at [207, 138] on span "pause" at bounding box center [206, 134] width 8 height 8
click at [206, 136] on span "play_arrow" at bounding box center [206, 134] width 8 height 8
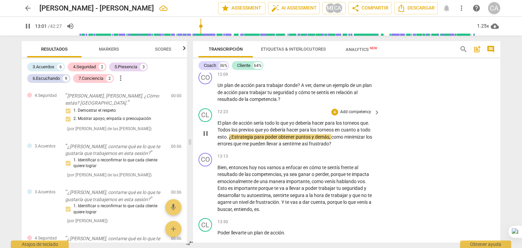
click at [232, 139] on span "¿Estrategia" at bounding box center [241, 136] width 25 height 5
type input "782"
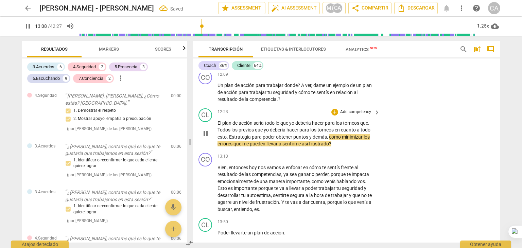
click at [334, 147] on p "El plan de acción sería todo lo que yo debería hacer para los torneos que . Tod…" at bounding box center [297, 134] width 159 height 28
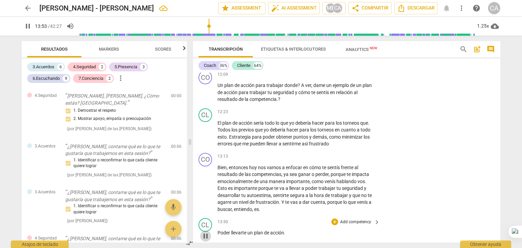
click at [207, 237] on div "CO play_arrow pause 00:00 + Add competency 4.Seguridad keyboard_arrow_right Bue…" at bounding box center [346, 158] width 307 height 170
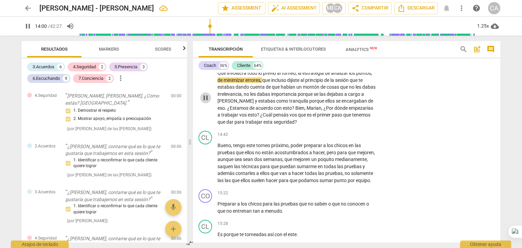
click at [207, 101] on span "pause" at bounding box center [206, 98] width 8 height 8
type input "841"
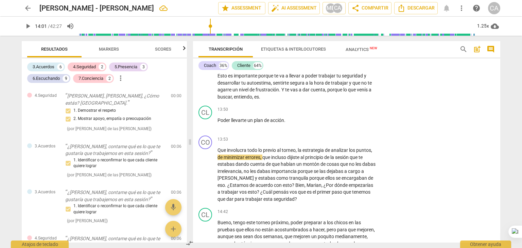
scroll to position [1689, 0]
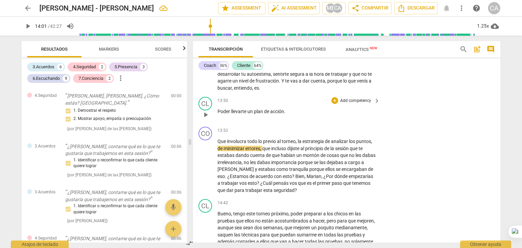
click at [219, 114] on span "Poder" at bounding box center [225, 111] width 14 height 5
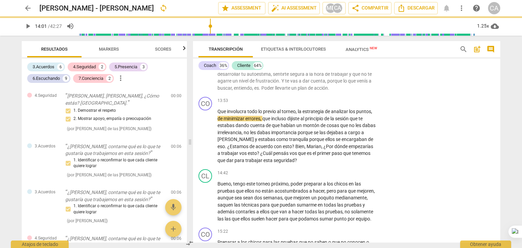
scroll to position [1659, 0]
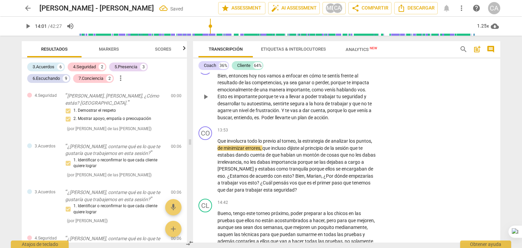
click at [261, 119] on span "Poder" at bounding box center [268, 117] width 14 height 5
click at [217, 145] on div "play_arrow pause" at bounding box center [208, 165] width 17 height 51
click at [219, 144] on span "Que" at bounding box center [223, 140] width 10 height 5
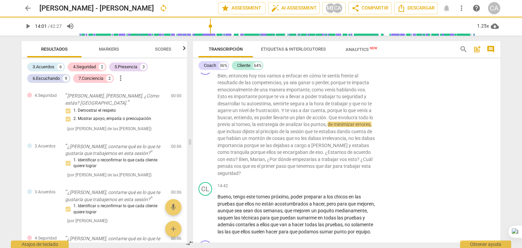
scroll to position [1642, 0]
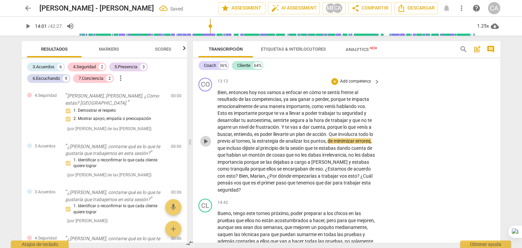
click at [203, 143] on span "play_arrow" at bounding box center [206, 141] width 8 height 8
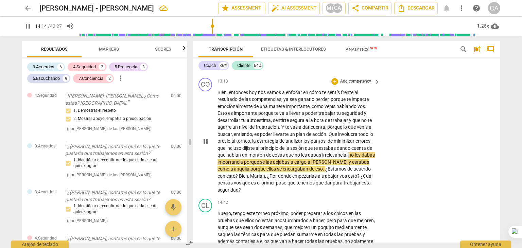
click at [323, 155] on span "irrelevancia" at bounding box center [334, 154] width 24 height 5
type input "856"
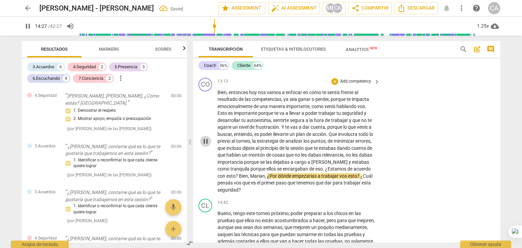
click at [207, 143] on span "pause" at bounding box center [206, 141] width 8 height 8
type input "868"
click at [236, 177] on span "?" at bounding box center [237, 175] width 3 height 5
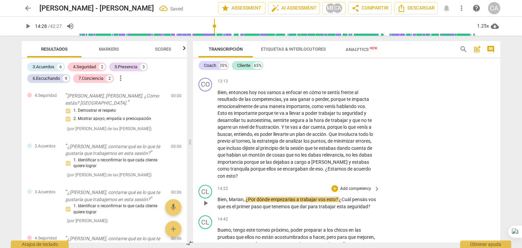
click at [216, 201] on div "CL play_arrow pause" at bounding box center [208, 197] width 19 height 25
click at [218, 202] on span "Bien" at bounding box center [222, 199] width 9 height 5
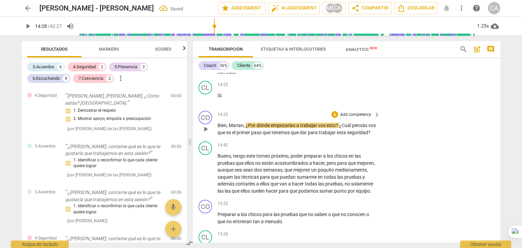
scroll to position [1751, 0]
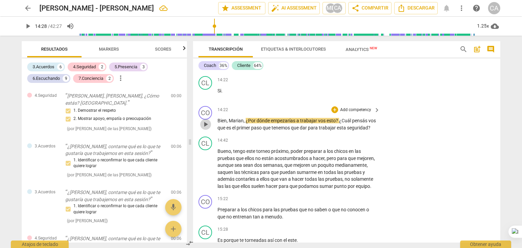
click at [204, 129] on span "play_arrow" at bounding box center [206, 124] width 8 height 8
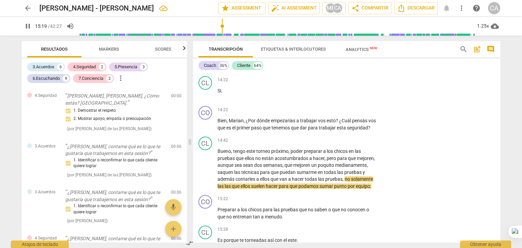
drag, startPoint x: 498, startPoint y: 130, endPoint x: 499, endPoint y: 134, distance: 4.3
click at [499, 134] on div "CO play_arrow pause 00:00 + Add competency 4.Seguridad keyboard_arrow_right Bue…" at bounding box center [346, 158] width 307 height 170
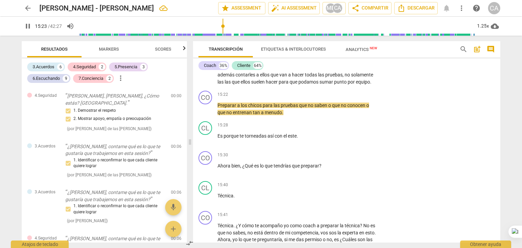
scroll to position [1864, 0]
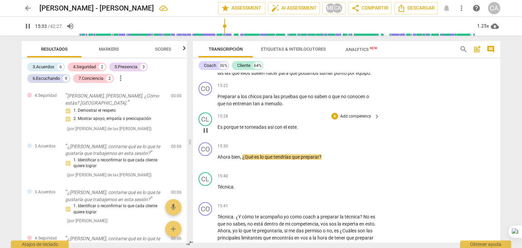
click at [258, 130] on span "torneadas" at bounding box center [256, 126] width 23 height 5
type input "936"
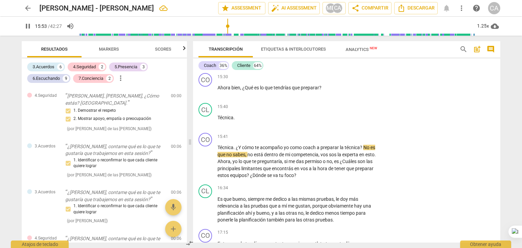
scroll to position [1942, 0]
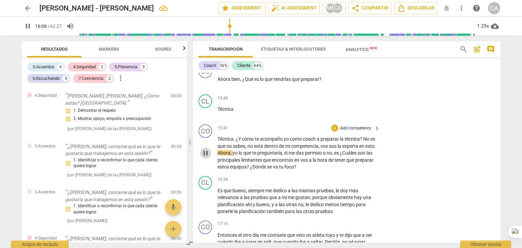
click at [203, 157] on span "pause" at bounding box center [206, 153] width 8 height 8
click at [203, 157] on span "play_arrow" at bounding box center [206, 153] width 8 height 8
click at [203, 157] on span "pause" at bounding box center [206, 153] width 8 height 8
type input "984"
click at [267, 170] on span "¿Dónde" at bounding box center [258, 166] width 17 height 5
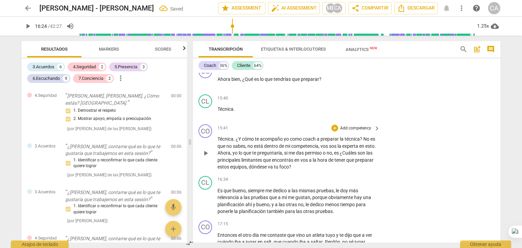
click at [363, 142] on span "?" at bounding box center [361, 138] width 3 height 5
click at [220, 157] on p "Técnica . ¿Y cómo te acompaño yo como coach a preparar la técnica ? No es que n…" at bounding box center [297, 153] width 159 height 35
click at [205, 157] on span "play_arrow" at bounding box center [206, 153] width 8 height 8
click at [205, 157] on span "pause" at bounding box center [206, 153] width 8 height 8
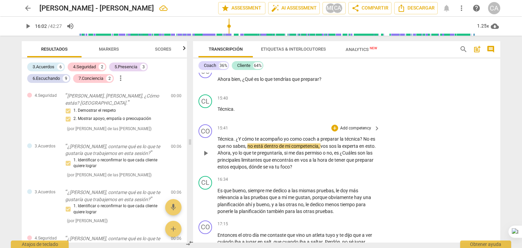
click at [364, 142] on span "No" at bounding box center [366, 138] width 7 height 5
drag, startPoint x: 364, startPoint y: 154, endPoint x: 209, endPoint y: 168, distance: 155.6
click at [209, 168] on div "CO play_arrow pause 15:41 + Add competency keyboard_arrow_right Técnica . ¿Y có…" at bounding box center [346, 148] width 307 height 52
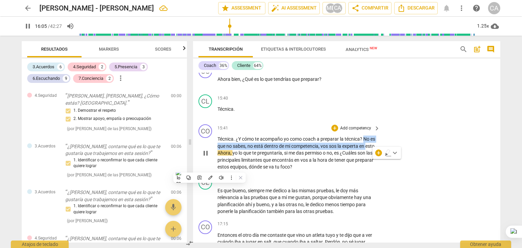
click at [207, 157] on span "pause" at bounding box center [206, 153] width 8 height 8
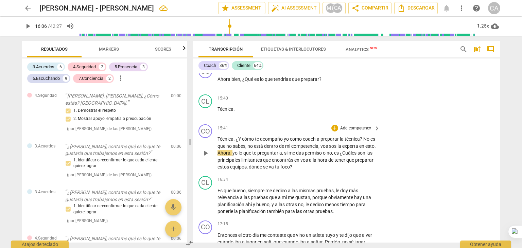
click at [363, 142] on span "?" at bounding box center [361, 138] width 3 height 5
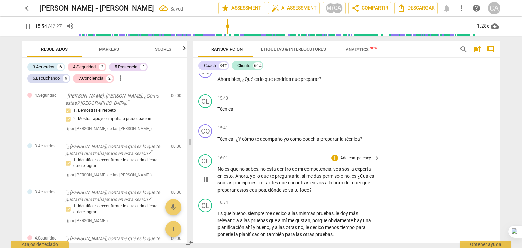
click at [218, 172] on span "No" at bounding box center [221, 168] width 7 height 5
type input "955"
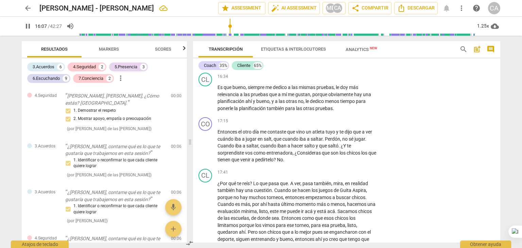
scroll to position [2046, 0]
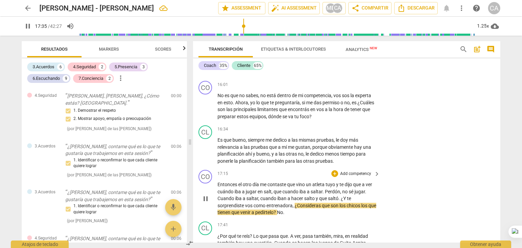
click at [351, 201] on span "te" at bounding box center [349, 198] width 4 height 5
type input "1056"
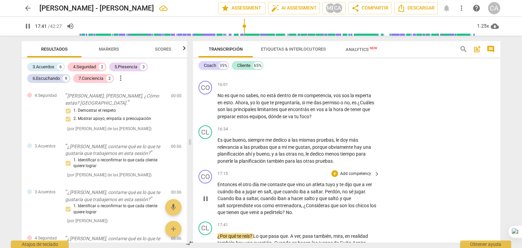
scroll to position [2190, 0]
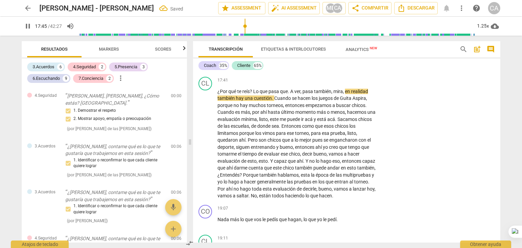
click at [202, 69] on div "play_arrow pause" at bounding box center [208, 54] width 17 height 31
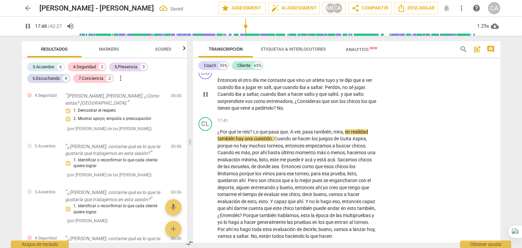
scroll to position [2150, 0]
click at [206, 99] on span "pause" at bounding box center [206, 95] width 8 height 8
type input "1070"
click at [272, 90] on span "," at bounding box center [273, 87] width 2 height 5
click at [283, 111] on span "No" at bounding box center [280, 108] width 6 height 5
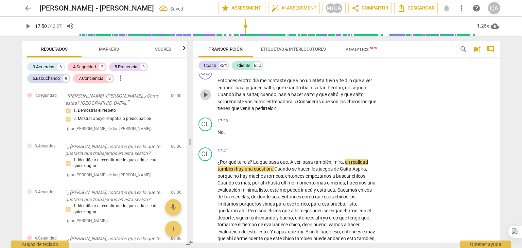
click at [205, 99] on span "play_arrow" at bounding box center [206, 95] width 8 height 8
click at [253, 165] on span "?" at bounding box center [251, 161] width 3 height 5
click at [218, 165] on span "¿Por" at bounding box center [223, 161] width 11 height 5
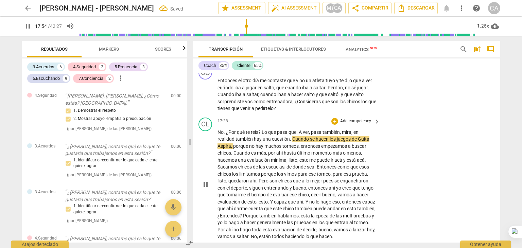
click at [226, 135] on span "¿Por" at bounding box center [231, 132] width 11 height 5
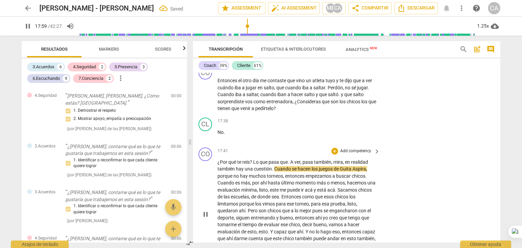
click at [252, 165] on span "?" at bounding box center [251, 161] width 3 height 5
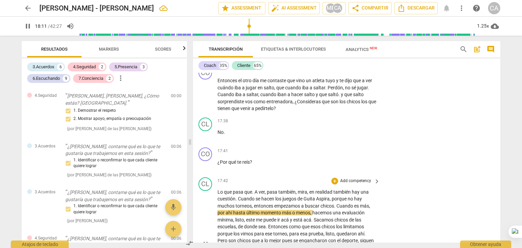
click at [311, 202] on span "Guita" at bounding box center [310, 198] width 13 height 5
type input "1092"
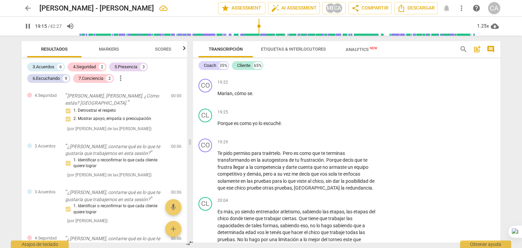
scroll to position [2402, 0]
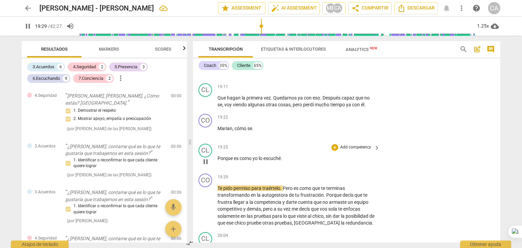
click at [219, 161] on span "Porque" at bounding box center [226, 158] width 16 height 5
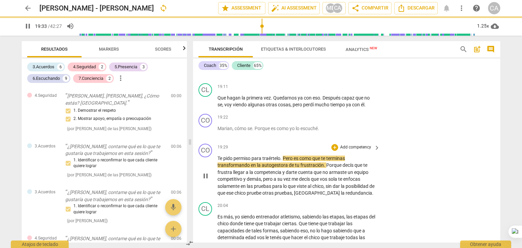
click at [216, 172] on div "play_arrow pause" at bounding box center [208, 175] width 17 height 37
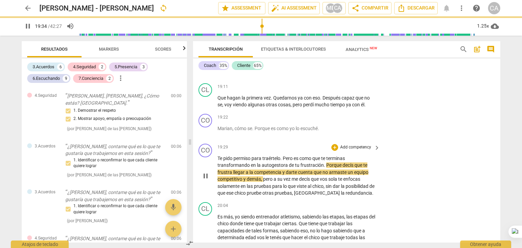
click at [218, 161] on span "Te" at bounding box center [221, 158] width 6 height 5
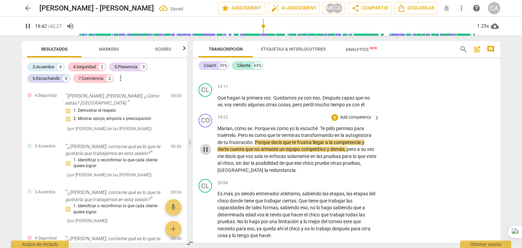
click at [206, 154] on span "pause" at bounding box center [206, 150] width 8 height 8
click at [255, 145] on span "Porque" at bounding box center [263, 142] width 16 height 5
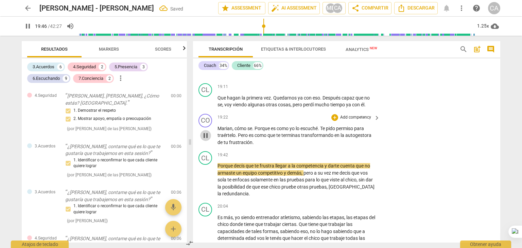
click at [203, 141] on button "pause" at bounding box center [205, 135] width 11 height 11
type input "1187"
click at [218, 169] on span "Porque" at bounding box center [226, 165] width 16 height 5
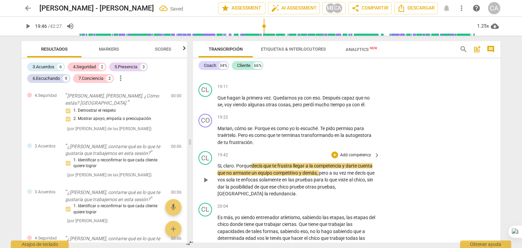
click at [236, 169] on span "Si, claro. Porque" at bounding box center [235, 165] width 34 height 5
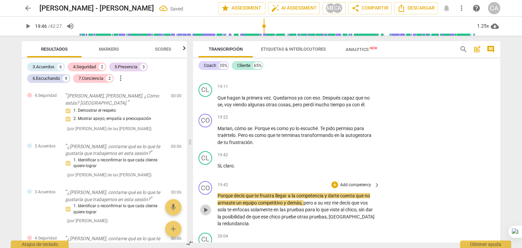
click at [206, 214] on span "play_arrow" at bounding box center [206, 210] width 8 height 8
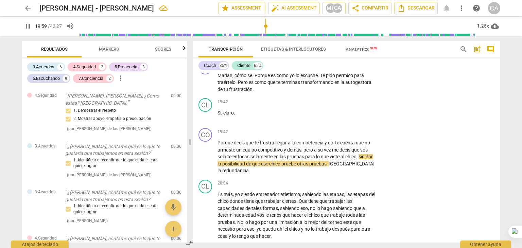
scroll to position [2481, 0]
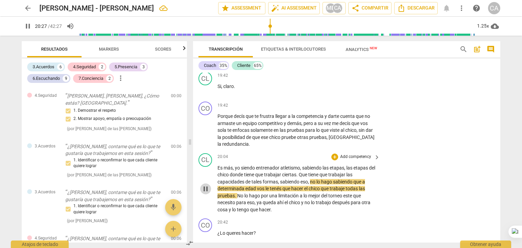
click at [205, 193] on span "pause" at bounding box center [206, 189] width 8 height 8
click at [234, 66] on span "frustración" at bounding box center [240, 62] width 23 height 5
click at [205, 193] on span "play_arrow" at bounding box center [206, 189] width 8 height 8
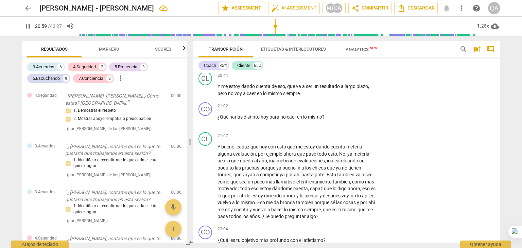
scroll to position [2667, 0]
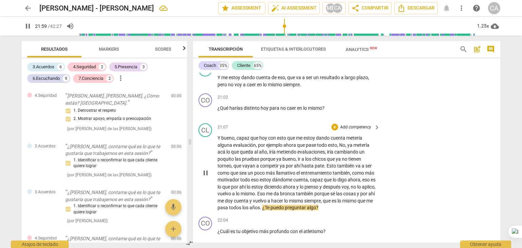
click at [206, 177] on span "pause" at bounding box center [206, 173] width 8 height 8
click at [262, 210] on span "." at bounding box center [261, 207] width 2 height 5
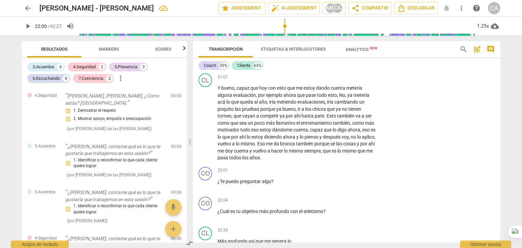
scroll to position [2744, 0]
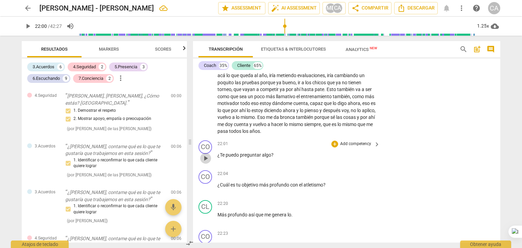
click at [207, 163] on span "play_arrow" at bounding box center [206, 158] width 8 height 8
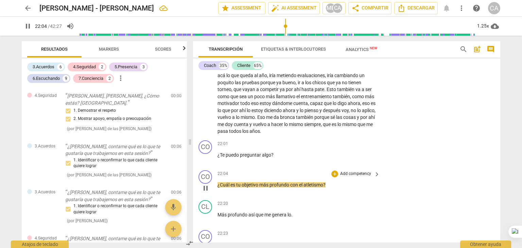
click at [217, 193] on div "play_arrow pause" at bounding box center [208, 188] width 17 height 9
click at [205, 192] on span "pause" at bounding box center [206, 188] width 8 height 8
type input "1329"
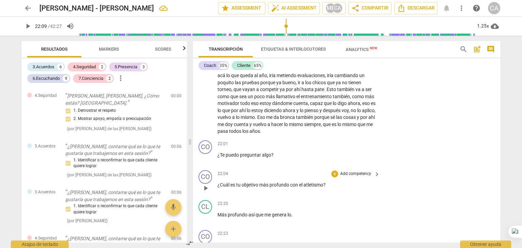
click at [218, 188] on span "¿Cuál" at bounding box center [224, 184] width 13 height 5
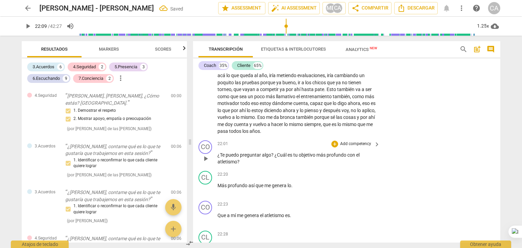
click at [273, 158] on span "?" at bounding box center [272, 154] width 3 height 5
click at [275, 158] on span "¿Cuál" at bounding box center [278, 154] width 12 height 5
click at [206, 163] on span "play_arrow" at bounding box center [206, 159] width 8 height 8
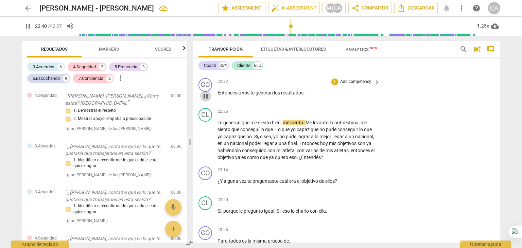
click at [204, 100] on span "pause" at bounding box center [206, 96] width 8 height 8
type input "1360"
click at [305, 96] on span "." at bounding box center [304, 92] width 1 height 5
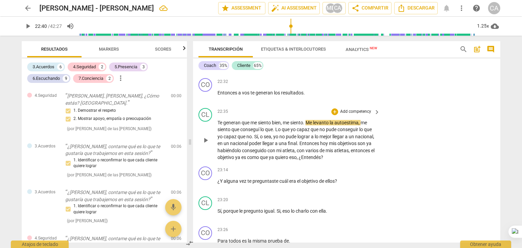
click at [218, 125] on span "Te" at bounding box center [221, 122] width 6 height 5
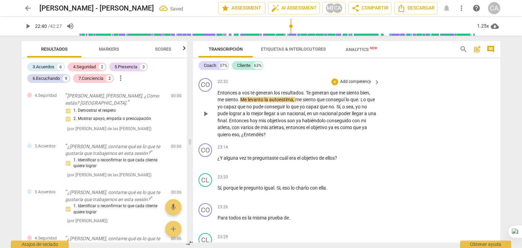
click at [305, 96] on span "." at bounding box center [305, 92] width 2 height 5
click at [310, 96] on span "Te" at bounding box center [309, 92] width 6 height 5
click at [336, 96] on span "que" at bounding box center [331, 92] width 9 height 5
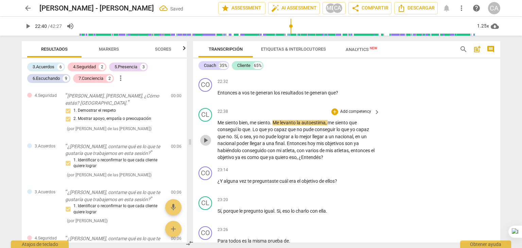
click at [207, 145] on span "play_arrow" at bounding box center [206, 140] width 8 height 8
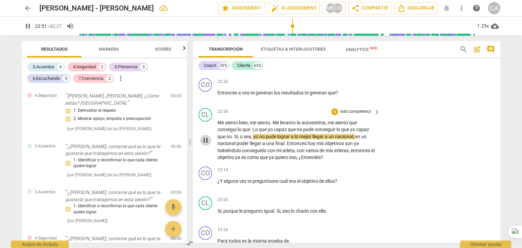
click at [207, 145] on span "pause" at bounding box center [206, 140] width 8 height 8
click at [353, 132] on span "yo" at bounding box center [353, 129] width 6 height 5
click at [338, 132] on span "lo" at bounding box center [339, 129] width 5 height 5
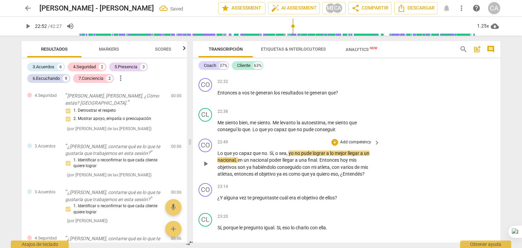
click at [271, 156] on span "Sí" at bounding box center [272, 153] width 4 height 5
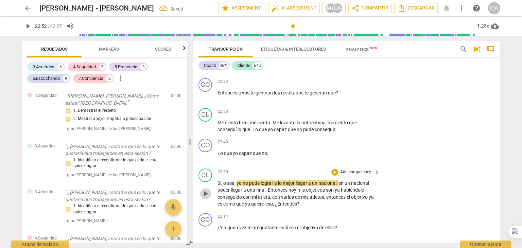
click at [206, 198] on span "play_arrow" at bounding box center [206, 194] width 8 height 8
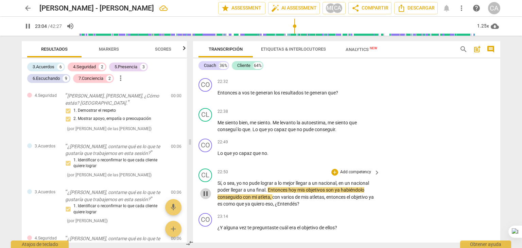
click at [204, 198] on span "pause" at bounding box center [206, 194] width 8 height 8
click at [218, 186] on span "Sí" at bounding box center [220, 183] width 4 height 5
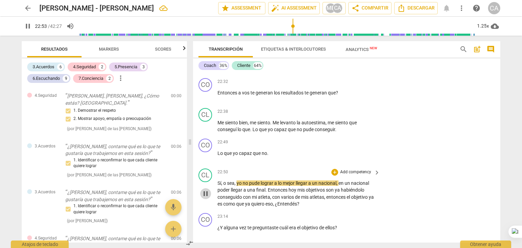
click at [209, 198] on span "pause" at bounding box center [206, 194] width 8 height 8
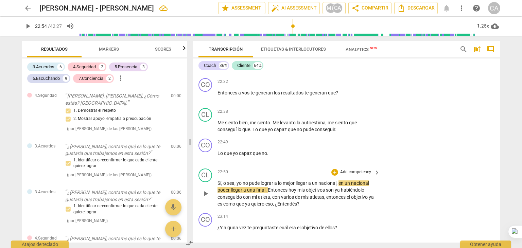
click at [209, 198] on span "play_arrow" at bounding box center [206, 194] width 8 height 8
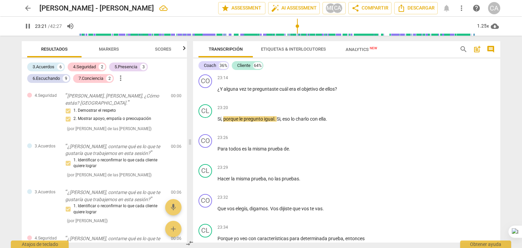
scroll to position [3074, 0]
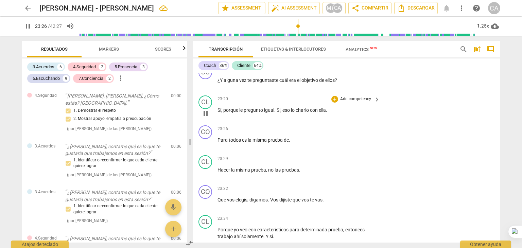
click at [326, 113] on span "ella" at bounding box center [322, 109] width 7 height 5
type input "1407"
click at [204, 177] on span "pause" at bounding box center [206, 173] width 8 height 8
type input "1415"
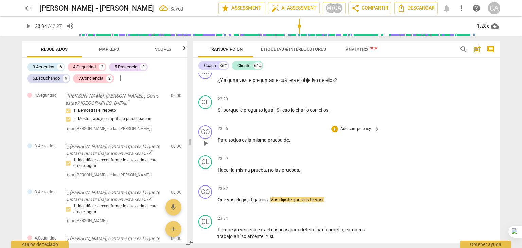
click at [289, 143] on span "." at bounding box center [289, 139] width 1 height 5
click at [203, 148] on span "play_arrow" at bounding box center [206, 143] width 8 height 8
click at [266, 173] on span "prueba" at bounding box center [258, 169] width 15 height 5
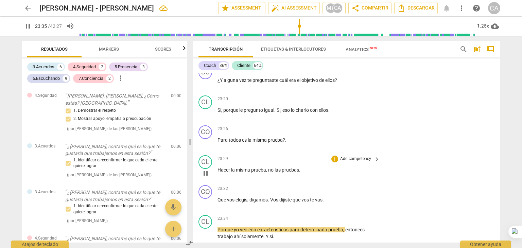
type input "1416"
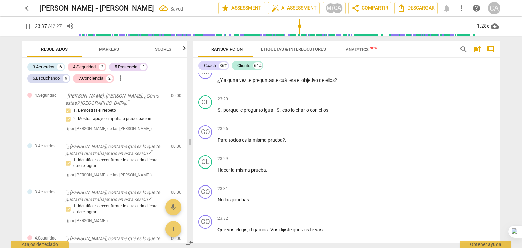
scroll to position [3268, 0]
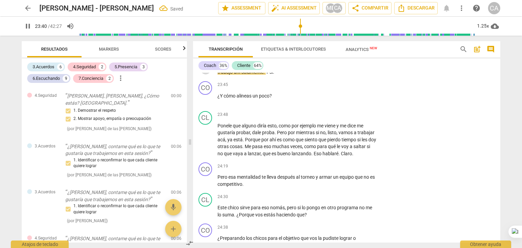
click at [202, 73] on span "pause" at bounding box center [206, 69] width 8 height 8
type input "1421"
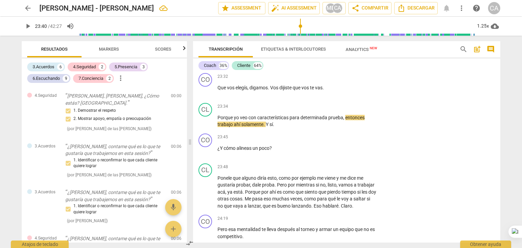
scroll to position [3198, 0]
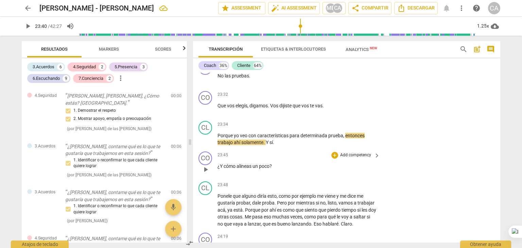
click at [497, 169] on div "CO play_arrow pause 23:45 + Add competency keyboard_arrow_right ¿Y cómo alineas…" at bounding box center [346, 164] width 307 height 30
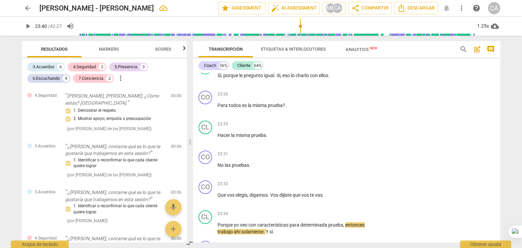
scroll to position [3090, 0]
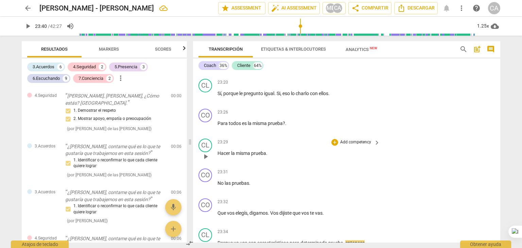
click at [269, 157] on p "Hacer la misma prueba ." at bounding box center [297, 153] width 159 height 7
click at [206, 191] on span "play_arrow" at bounding box center [206, 187] width 8 height 8
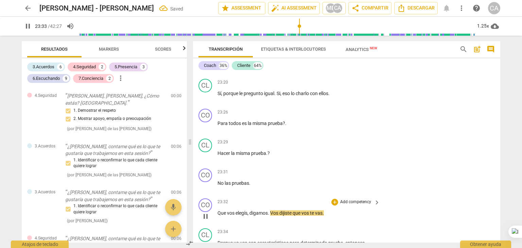
click at [205, 221] on span "pause" at bounding box center [206, 217] width 8 height 8
click at [214, 221] on div "play_arrow pause" at bounding box center [208, 216] width 17 height 9
click at [218, 216] on span "Que" at bounding box center [223, 212] width 10 height 5
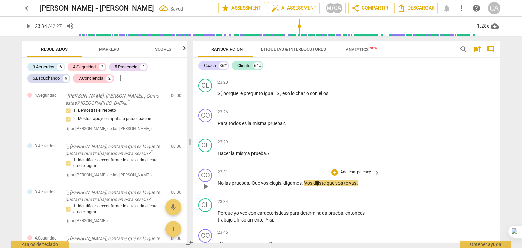
click at [225, 186] on span "las" at bounding box center [228, 183] width 7 height 5
click at [220, 186] on span "No" at bounding box center [221, 183] width 7 height 5
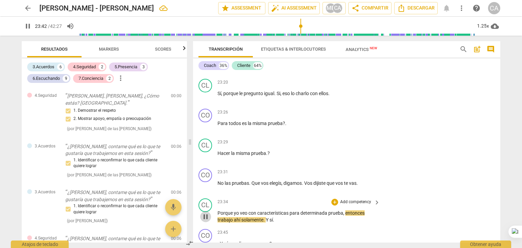
click at [206, 221] on span "pause" at bounding box center [206, 217] width 8 height 8
drag, startPoint x: 498, startPoint y: 170, endPoint x: 501, endPoint y: 184, distance: 14.7
click at [501, 184] on div "Transcripción Etiquetas & Interlocutores Analytics New search post_add comment …" at bounding box center [348, 142] width 316 height 213
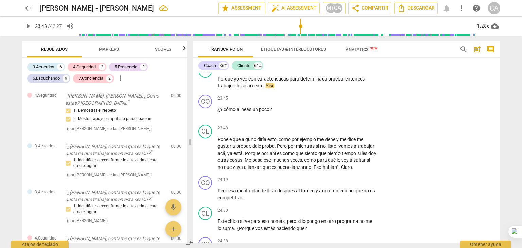
scroll to position [3181, 0]
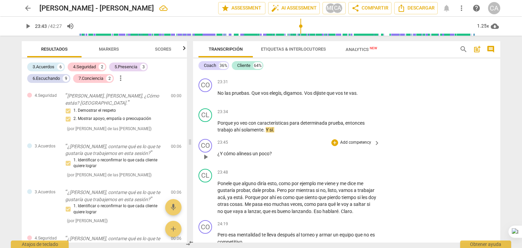
click at [204, 161] on span "play_arrow" at bounding box center [206, 157] width 8 height 8
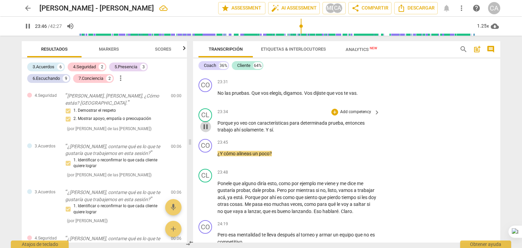
click at [203, 131] on span "pause" at bounding box center [206, 127] width 8 height 8
click at [203, 131] on span "play_arrow" at bounding box center [206, 127] width 8 height 8
click at [239, 133] on span "ahí" at bounding box center [237, 129] width 7 height 5
type input "1429"
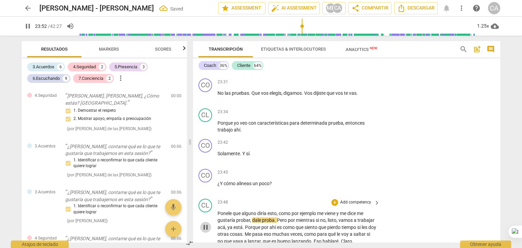
click at [208, 232] on span "pause" at bounding box center [206, 227] width 8 height 8
type input "1433"
click at [220, 156] on span "Solamente" at bounding box center [229, 153] width 22 height 5
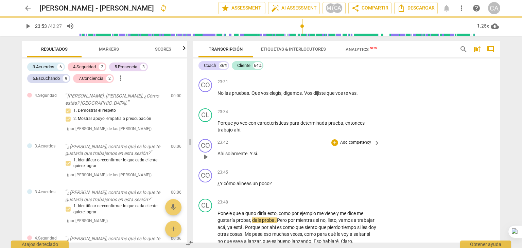
click at [250, 156] on span "." at bounding box center [249, 153] width 2 height 5
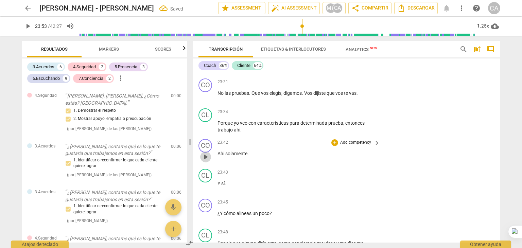
click at [201, 161] on span "play_arrow" at bounding box center [205, 157] width 11 height 8
click at [245, 156] on span "solamente" at bounding box center [236, 153] width 22 height 5
type input "1427"
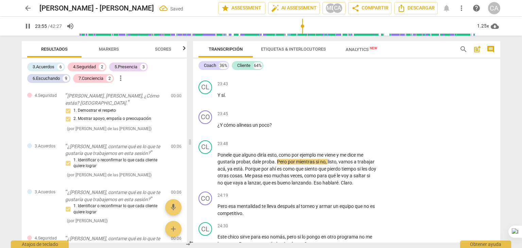
click at [246, 68] on span "solament?" at bounding box center [236, 65] width 22 height 5
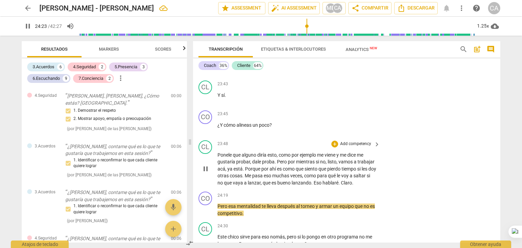
click at [352, 186] on span "Claro" at bounding box center [346, 182] width 11 height 5
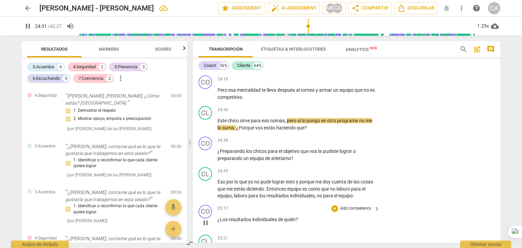
scroll to position [3412, 0]
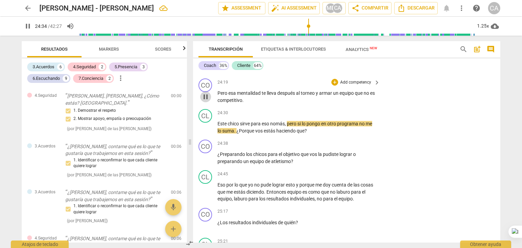
click at [206, 101] on span "pause" at bounding box center [206, 97] width 8 height 8
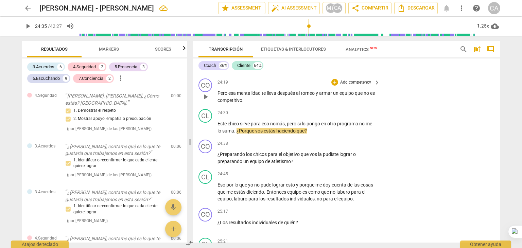
type input "1475"
click at [219, 96] on span "Pero" at bounding box center [223, 92] width 11 height 5
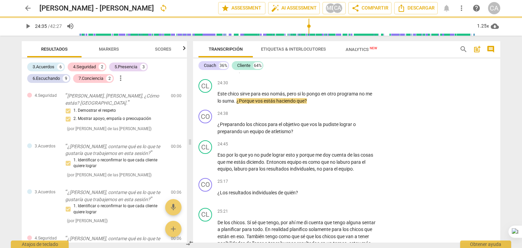
scroll to position [3382, 0]
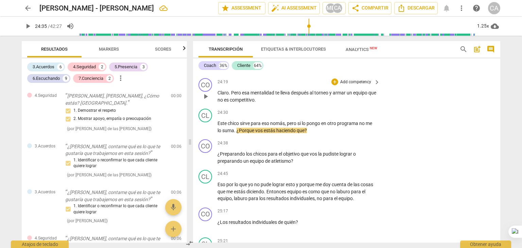
click at [266, 103] on p "Claro . Pero esa mentalidad te lleva después al torneo y armar un equipo que no…" at bounding box center [297, 96] width 159 height 14
click at [242, 96] on span "esa" at bounding box center [246, 92] width 9 height 5
click at [206, 101] on span "play_arrow" at bounding box center [206, 96] width 8 height 8
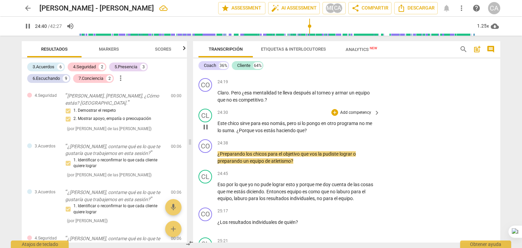
click at [237, 133] on span "¿Porque" at bounding box center [246, 130] width 19 height 5
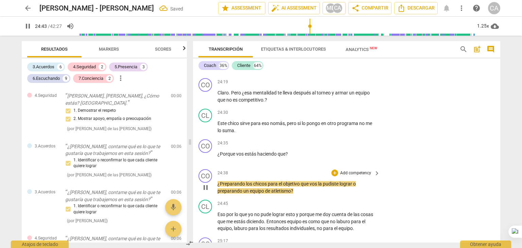
click at [217, 192] on div "play_arrow pause" at bounding box center [208, 188] width 17 height 10
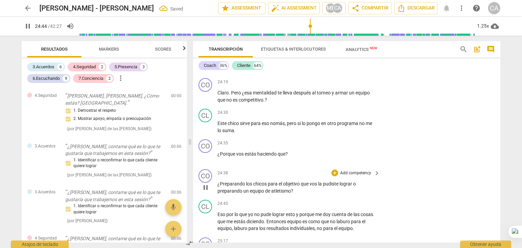
click at [209, 192] on span "pause" at bounding box center [206, 188] width 8 height 8
type input "1485"
click at [218, 187] on span "¿Preparando" at bounding box center [232, 183] width 29 height 5
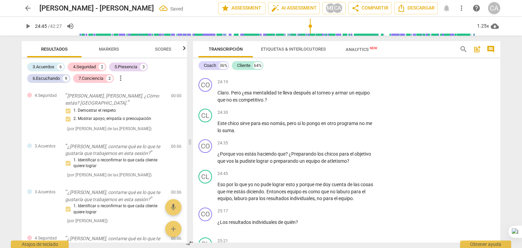
click at [294, 157] on span "¿Preparando" at bounding box center [303, 153] width 29 height 5
click at [205, 162] on span "play_arrow" at bounding box center [206, 158] width 8 height 8
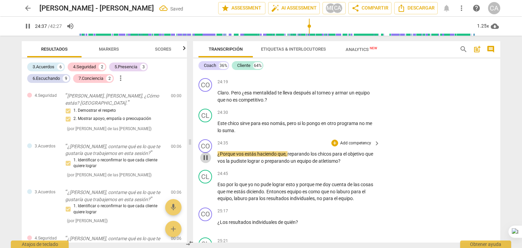
click at [201, 162] on span "pause" at bounding box center [205, 158] width 11 height 8
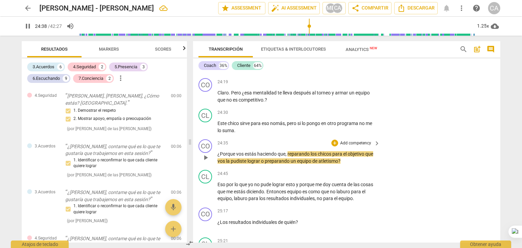
type input "1478"
click at [235, 157] on span "¿Porque" at bounding box center [227, 153] width 19 height 5
click at [296, 157] on span "reparando" at bounding box center [301, 153] width 23 height 5
click at [205, 162] on span "play_arrow" at bounding box center [206, 158] width 8 height 8
click at [204, 162] on span "pause" at bounding box center [206, 158] width 8 height 8
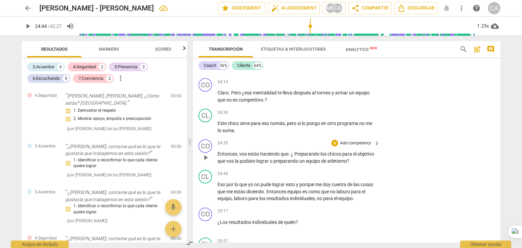
type input "1484"
click at [240, 164] on span "la" at bounding box center [237, 160] width 5 height 5
click at [204, 101] on span "play_arrow" at bounding box center [206, 96] width 8 height 8
click at [219, 126] on span "Este" at bounding box center [223, 123] width 10 height 5
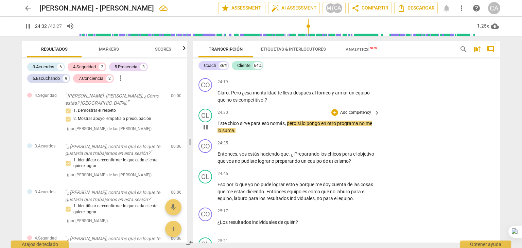
click at [219, 126] on span "Este" at bounding box center [223, 123] width 10 height 5
type input "1475"
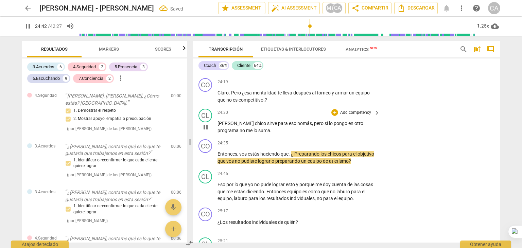
click at [234, 126] on span "Claro, Este" at bounding box center [236, 123] width 37 height 5
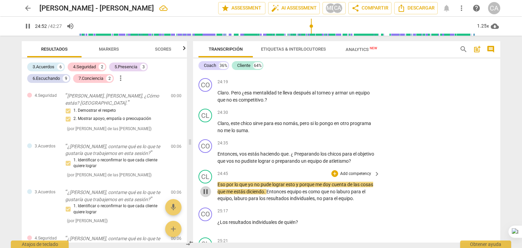
click at [201, 196] on span "pause" at bounding box center [205, 192] width 11 height 8
click at [201, 196] on span "play_arrow" at bounding box center [205, 192] width 11 height 8
click at [203, 196] on span "pause" at bounding box center [206, 192] width 8 height 8
click at [222, 187] on span "Eso" at bounding box center [222, 184] width 9 height 5
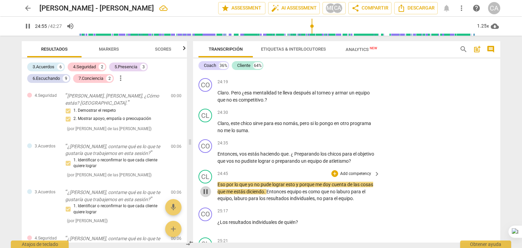
click at [204, 196] on span "pause" at bounding box center [206, 192] width 8 height 8
type input "1496"
click at [284, 187] on span "lograr" at bounding box center [279, 184] width 14 height 5
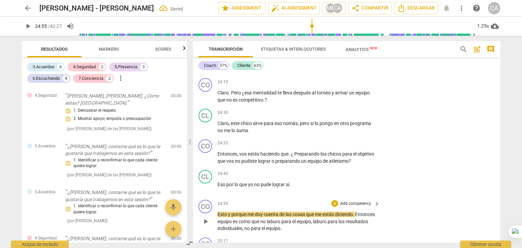
click at [218, 217] on span "Esto" at bounding box center [223, 214] width 11 height 5
click at [219, 217] on span "Que te da risa? Esto" at bounding box center [239, 214] width 42 height 5
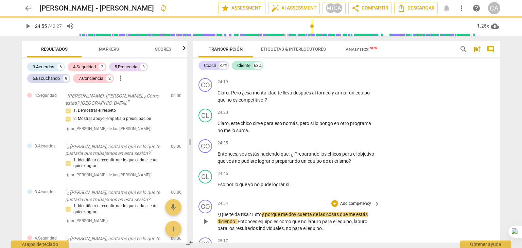
click at [252, 217] on span "¿Que te da risa? Esto" at bounding box center [240, 214] width 44 height 5
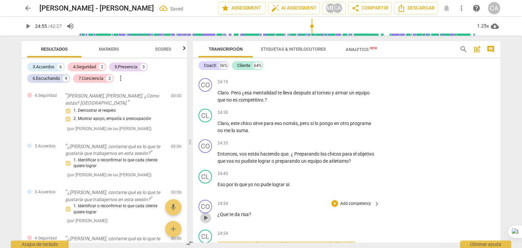
click at [206, 222] on span "play_arrow" at bounding box center [206, 218] width 8 height 8
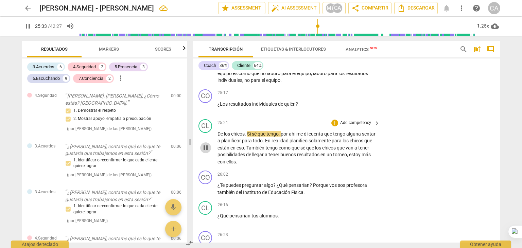
click at [206, 152] on span "pause" at bounding box center [206, 148] width 8 height 8
click at [249, 137] on span "Sí" at bounding box center [249, 133] width 5 height 5
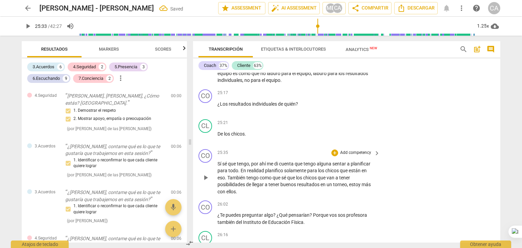
click at [217, 172] on div "play_arrow pause" at bounding box center [208, 178] width 17 height 31
click at [218, 167] on span "Sí" at bounding box center [220, 163] width 5 height 5
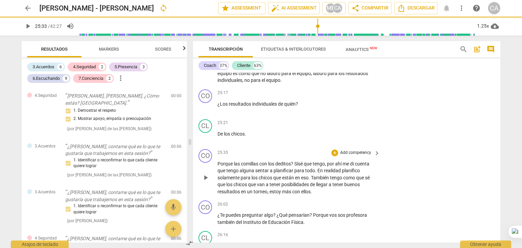
click at [218, 167] on span "Porque las comillas con los deditos? Sí" at bounding box center [258, 163] width 81 height 5
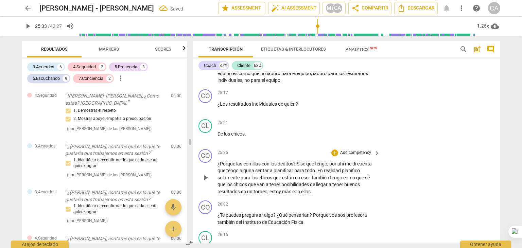
click at [299, 167] on span "¿Porque las comillas con los deditos? Sí" at bounding box center [259, 163] width 83 height 5
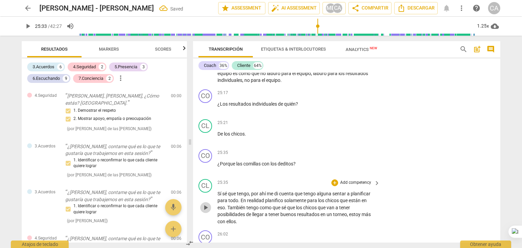
click at [203, 212] on span "play_arrow" at bounding box center [206, 208] width 8 height 8
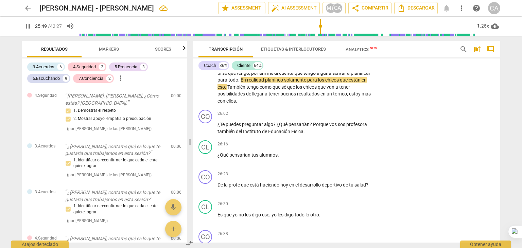
scroll to position [3672, 0]
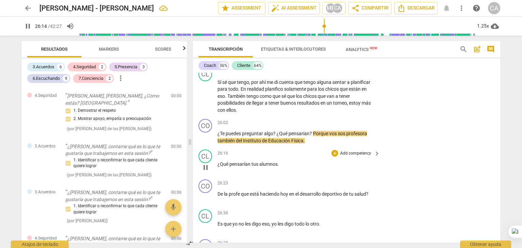
click at [218, 167] on span "¿Qué" at bounding box center [224, 164] width 12 height 5
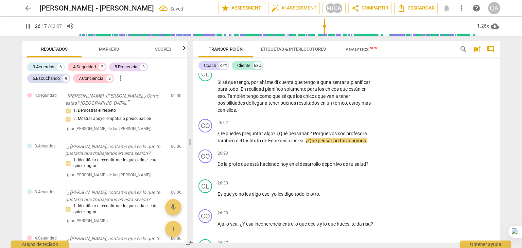
click at [218, 167] on span "De" at bounding box center [221, 164] width 6 height 5
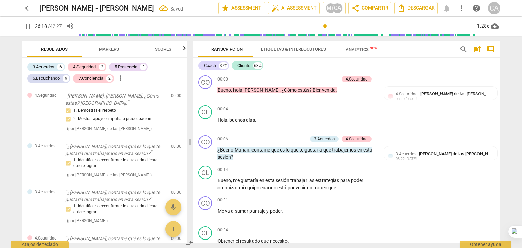
scroll to position [3672, 0]
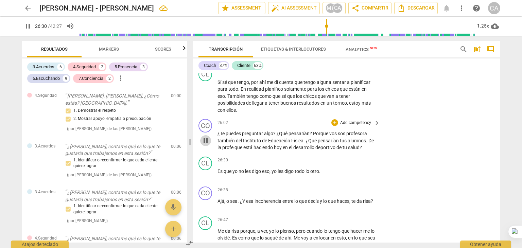
click at [205, 145] on span "pause" at bounding box center [206, 141] width 8 height 8
type input "1591"
drag, startPoint x: 362, startPoint y: 156, endPoint x: 351, endPoint y: 158, distance: 11.3
click at [351, 151] on p "¿Te puedes preguntar algo ? ¿Qué pensarían ? Porque vos sos profesora también d…" at bounding box center [297, 140] width 159 height 21
click at [275, 136] on span "?" at bounding box center [274, 133] width 3 height 5
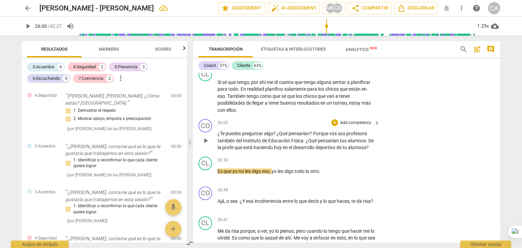
click at [282, 136] on span "¿Qué" at bounding box center [283, 133] width 12 height 5
click at [252, 150] on span "está" at bounding box center [248, 147] width 10 height 5
click at [264, 150] on span "haciendo" at bounding box center [266, 147] width 20 height 5
click at [339, 143] on span "pensarían" at bounding box center [329, 140] width 22 height 5
click at [305, 136] on span "?" at bounding box center [305, 133] width 3 height 5
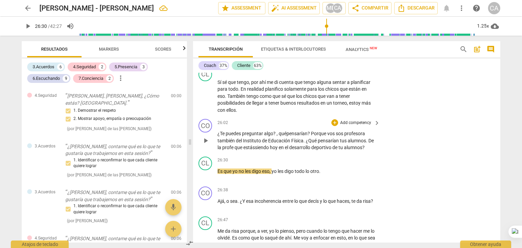
click at [312, 136] on span "Porque" at bounding box center [319, 133] width 16 height 5
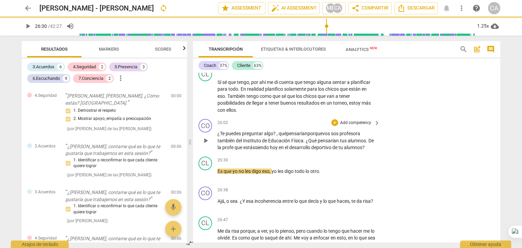
click at [223, 136] on span "¿Te" at bounding box center [222, 133] width 8 height 5
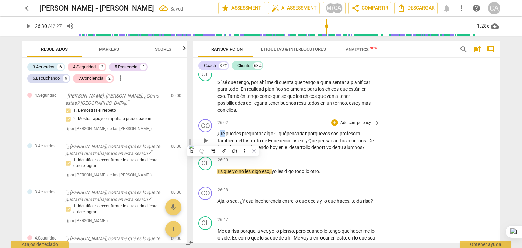
click at [223, 136] on span "¿Te" at bounding box center [222, 133] width 8 height 5
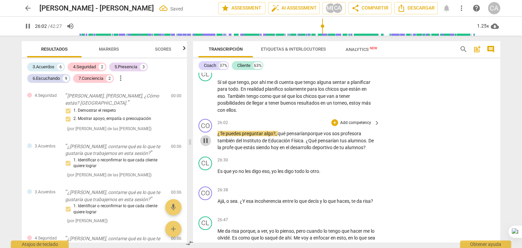
click at [204, 145] on span "pause" at bounding box center [206, 141] width 8 height 8
click at [204, 145] on span "play_arrow" at bounding box center [206, 141] width 8 height 8
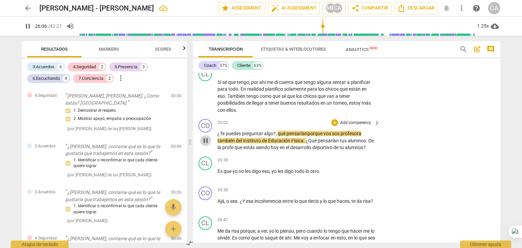
click at [204, 145] on span "pause" at bounding box center [206, 141] width 8 height 8
type input "1567"
click at [306, 136] on span "pensaríanporque" at bounding box center [305, 133] width 37 height 5
click at [372, 143] on span "De" at bounding box center [371, 140] width 5 height 5
click at [204, 145] on span "play_arrow" at bounding box center [206, 141] width 8 height 8
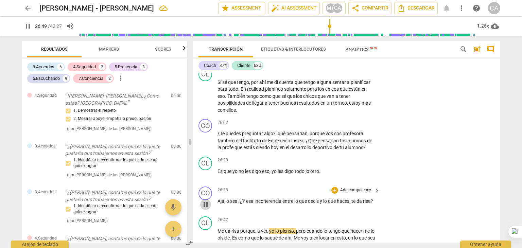
click at [205, 209] on span "pause" at bounding box center [206, 205] width 8 height 8
click at [222, 204] on span "Ajá" at bounding box center [221, 201] width 7 height 5
click at [205, 209] on span "pause" at bounding box center [206, 205] width 8 height 8
type input "1607"
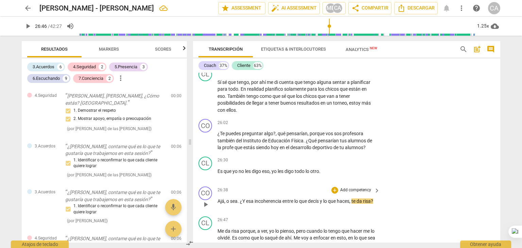
click at [352, 204] on span "," at bounding box center [351, 201] width 2 height 5
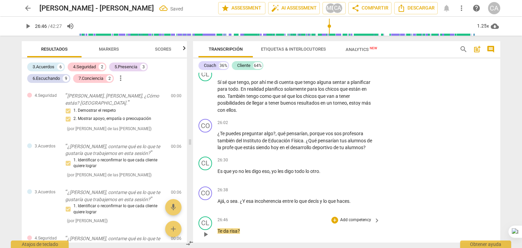
click at [218, 234] on span "Te" at bounding box center [221, 230] width 6 height 5
click at [206, 239] on span "play_arrow" at bounding box center [206, 235] width 8 height 8
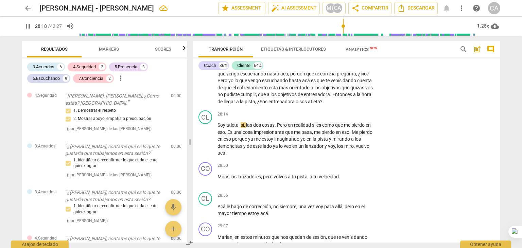
scroll to position [3971, 0]
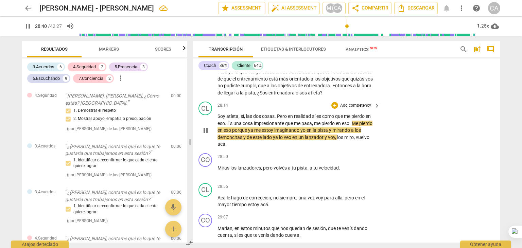
click at [239, 140] on span "demoncitas" at bounding box center [231, 137] width 26 height 5
type input "1722"
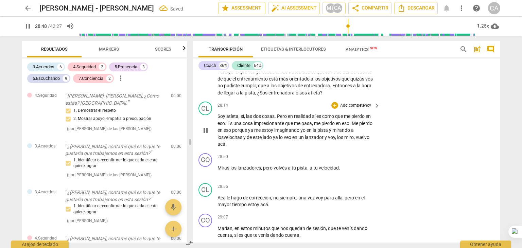
click at [237, 140] on span "citas" at bounding box center [237, 137] width 11 height 5
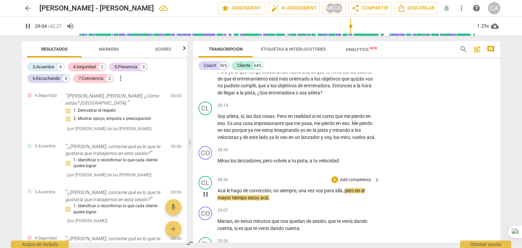
drag, startPoint x: 497, startPoint y: 192, endPoint x: 498, endPoint y: 199, distance: 6.5
click at [498, 199] on div "CL play_arrow pause 28:56 + Add competency keyboard_arrow_right Acá le hago de …" at bounding box center [346, 188] width 307 height 31
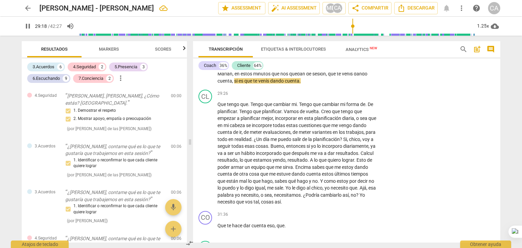
scroll to position [4118, 0]
click at [207, 157] on span "pause" at bounding box center [206, 153] width 8 height 8
type input "1781"
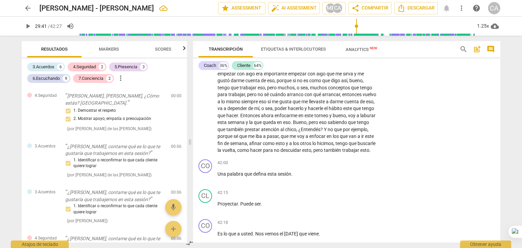
scroll to position [5574, 0]
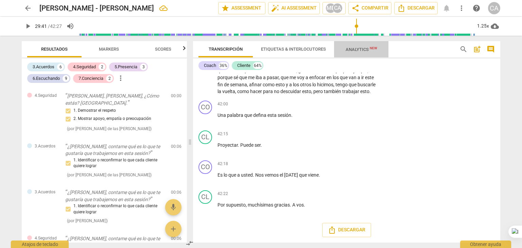
click at [357, 47] on span "Analytics New" at bounding box center [362, 49] width 32 height 5
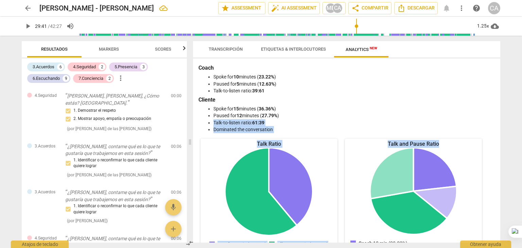
drag, startPoint x: 496, startPoint y: 115, endPoint x: 504, endPoint y: 139, distance: 25.2
click at [504, 139] on div "Transcripción Etiquetas & Interlocutores Analytics New Coach 36% Cliente 64% CO…" at bounding box center [348, 142] width 316 height 213
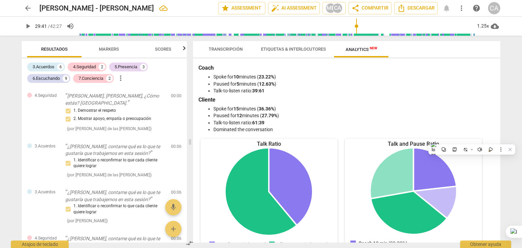
click at [468, 95] on div "Coach Spoke for 10 minutes ( 23.22% ) Paused for 5 minutes ( 12.63% ) Talk-to-l…" at bounding box center [347, 98] width 296 height 69
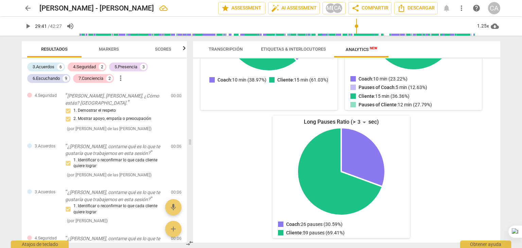
scroll to position [159, 0]
